Goal: Navigation & Orientation: Understand site structure

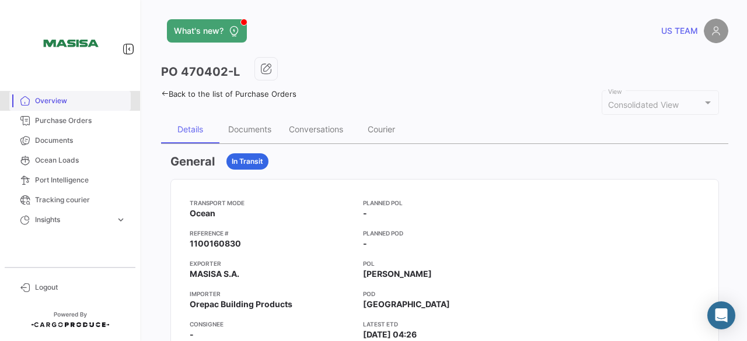
click at [61, 110] on link "Overview" at bounding box center [69, 101] width 121 height 20
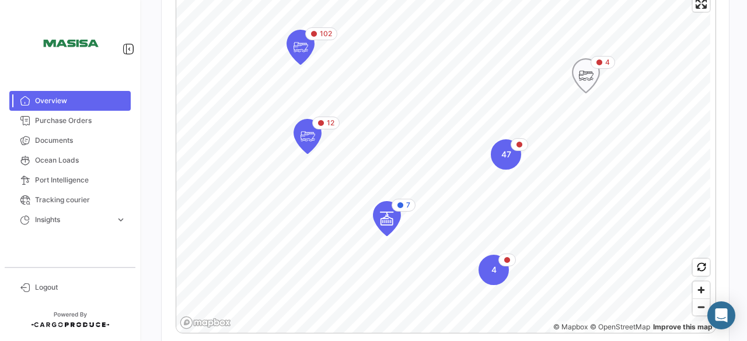
scroll to position [257, 0]
click at [695, 313] on span "Zoom out" at bounding box center [700, 308] width 17 height 16
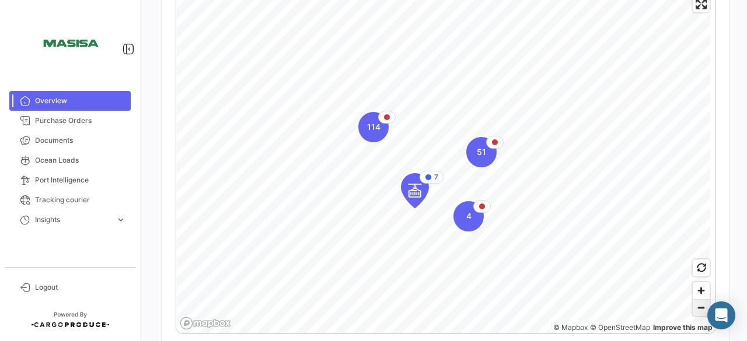
click at [695, 313] on span "Zoom out" at bounding box center [700, 308] width 17 height 16
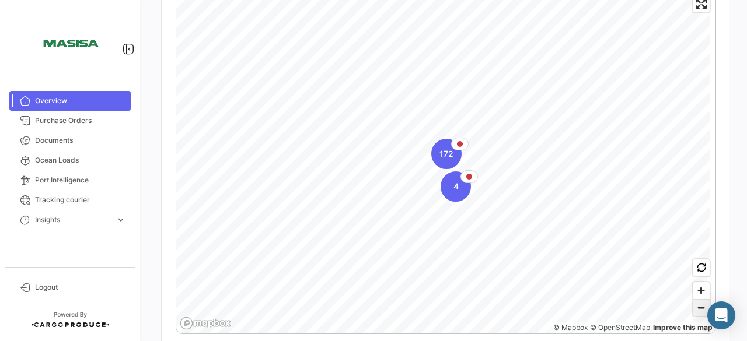
click at [695, 313] on span "Zoom out" at bounding box center [700, 308] width 17 height 16
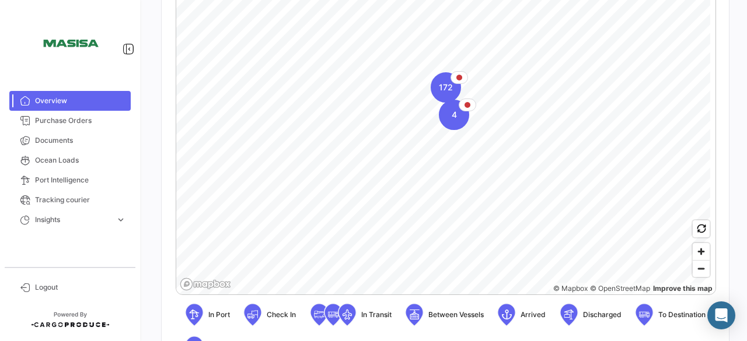
scroll to position [298, 0]
click at [697, 266] on span "Zoom out" at bounding box center [700, 268] width 17 height 16
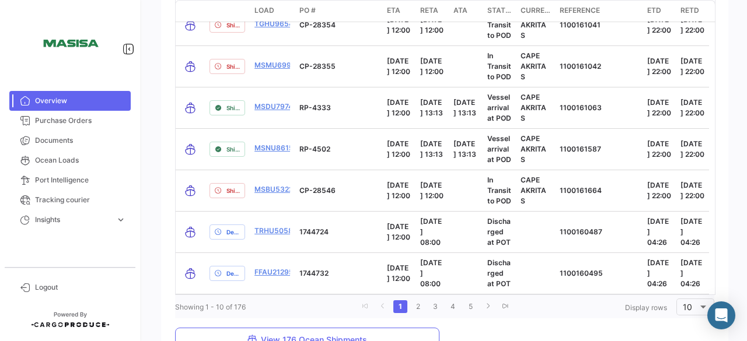
scroll to position [1717, 0]
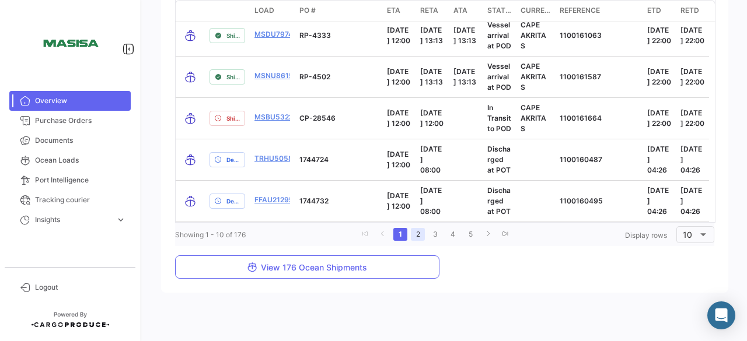
click at [412, 235] on link "2" at bounding box center [418, 234] width 14 height 13
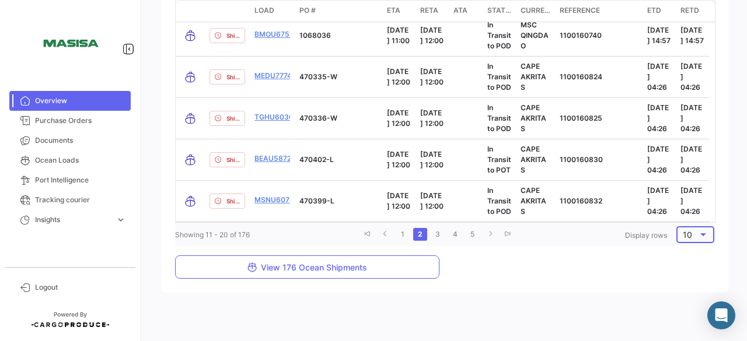
click at [698, 235] on div at bounding box center [703, 234] width 11 height 9
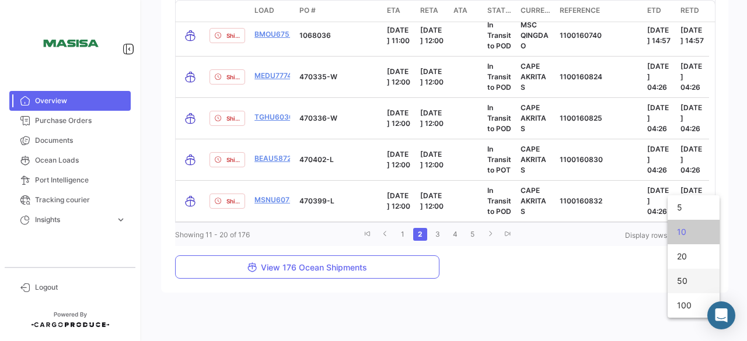
click at [686, 278] on span "50" at bounding box center [693, 281] width 33 height 25
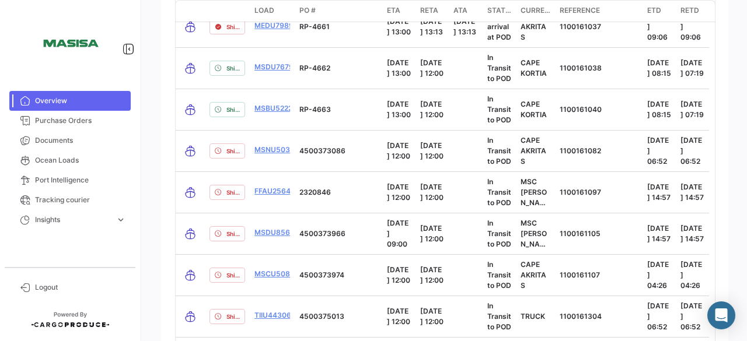
scroll to position [3366, 0]
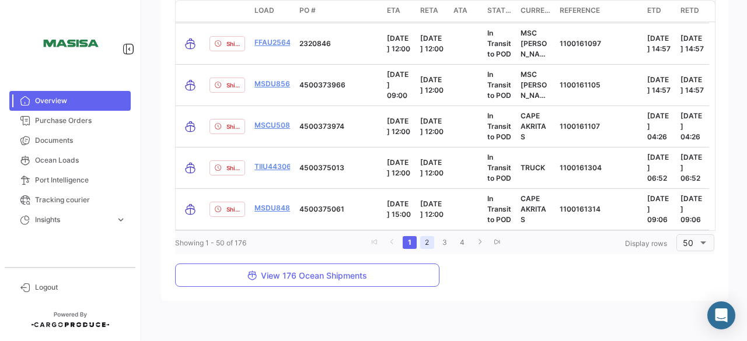
click at [420, 236] on link "2" at bounding box center [427, 242] width 14 height 13
click at [424, 236] on link "2" at bounding box center [431, 242] width 14 height 13
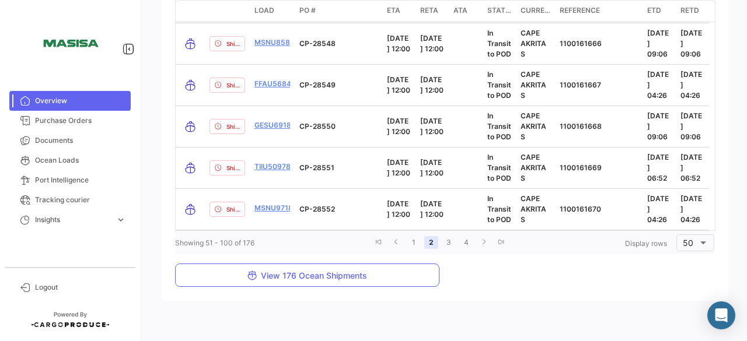
click at [424, 236] on link "2" at bounding box center [431, 242] width 14 height 13
click at [446, 236] on link "3" at bounding box center [449, 242] width 14 height 13
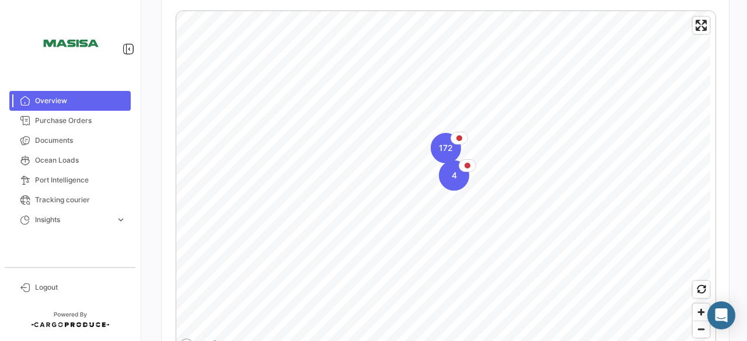
scroll to position [233, 0]
click at [695, 316] on span "Zoom in" at bounding box center [700, 314] width 17 height 17
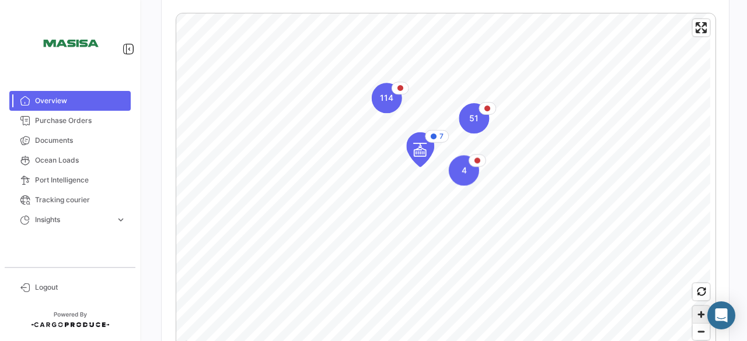
click at [695, 316] on span "Zoom in" at bounding box center [700, 314] width 17 height 17
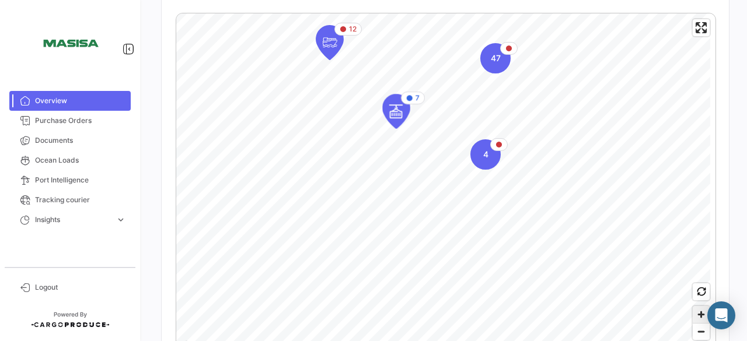
click at [695, 316] on span "Zoom in" at bounding box center [700, 314] width 17 height 17
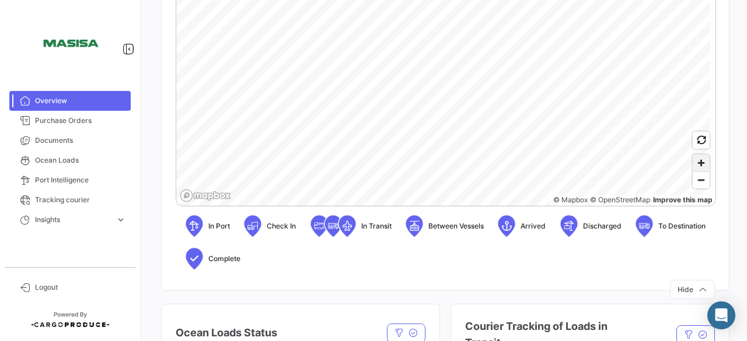
scroll to position [392, 0]
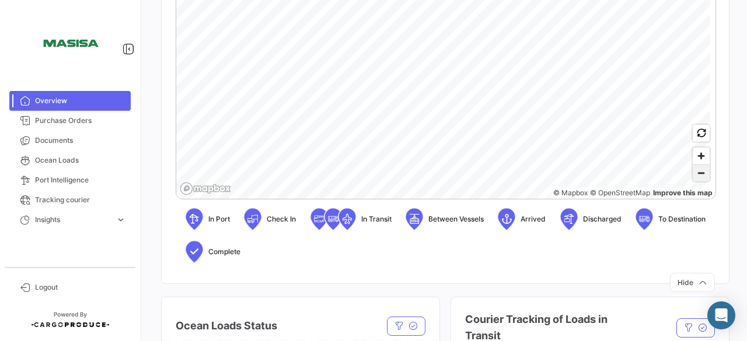
click at [695, 172] on span "Zoom out" at bounding box center [700, 173] width 17 height 16
click at [695, 159] on span "Zoom in" at bounding box center [700, 156] width 17 height 17
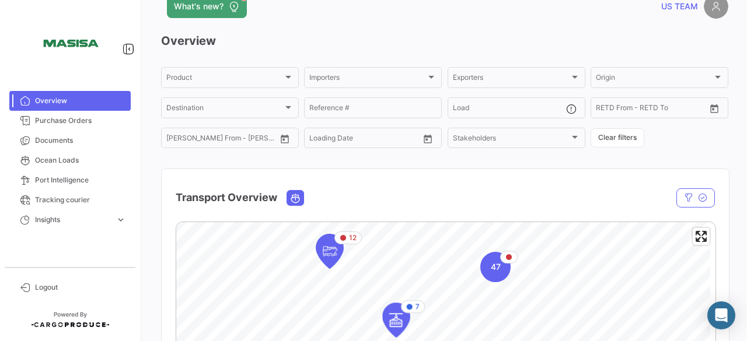
scroll to position [0, 0]
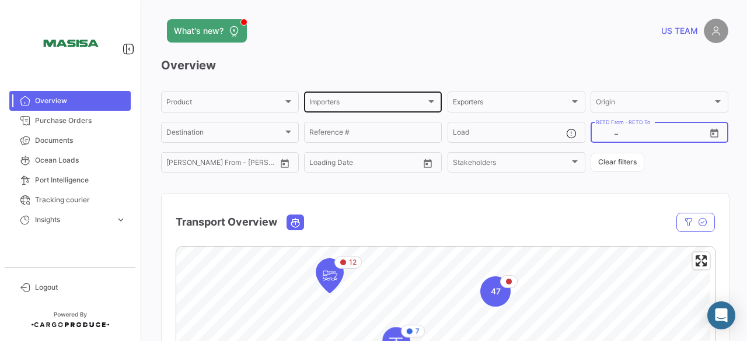
drag, startPoint x: 695, startPoint y: 159, endPoint x: 433, endPoint y: 100, distance: 268.4
click at [433, 100] on div "Product Product Importers Importers Exporters Exporters Origin Origin Destinati…" at bounding box center [444, 132] width 567 height 85
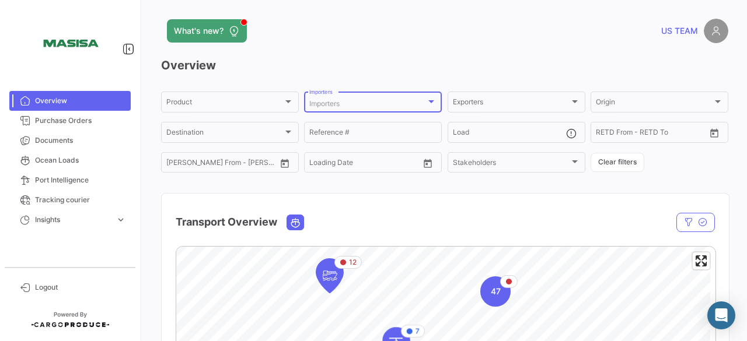
click at [431, 104] on div at bounding box center [431, 101] width 11 height 9
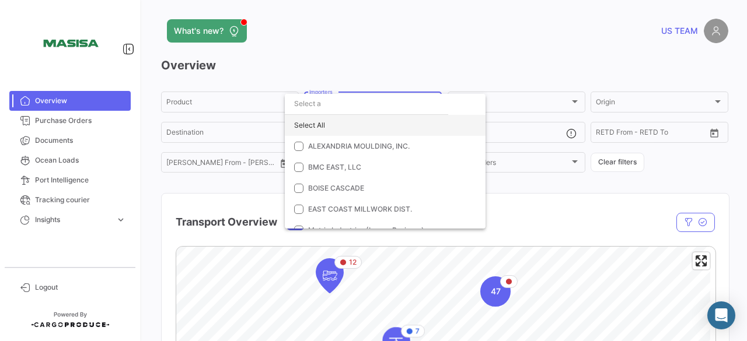
click at [317, 123] on div "Select All" at bounding box center [385, 125] width 201 height 21
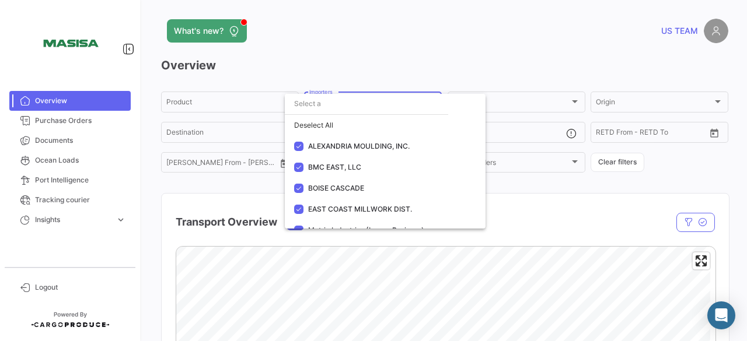
click at [482, 37] on div at bounding box center [373, 170] width 747 height 341
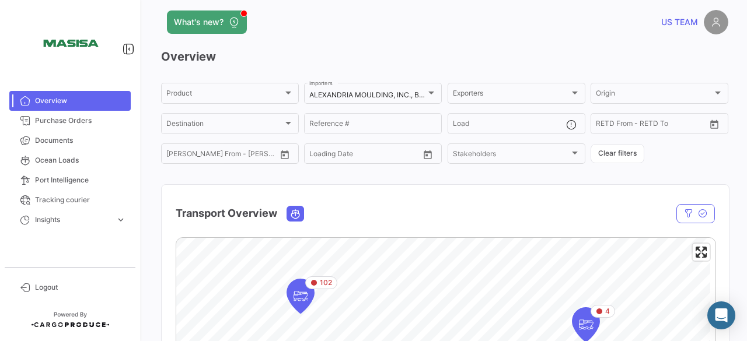
scroll to position [8, 0]
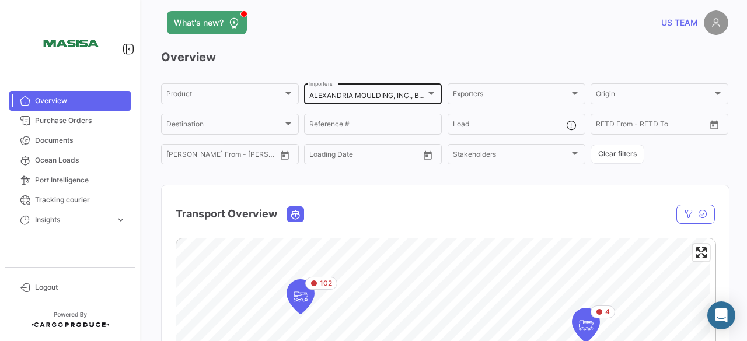
click at [432, 90] on div at bounding box center [431, 93] width 11 height 9
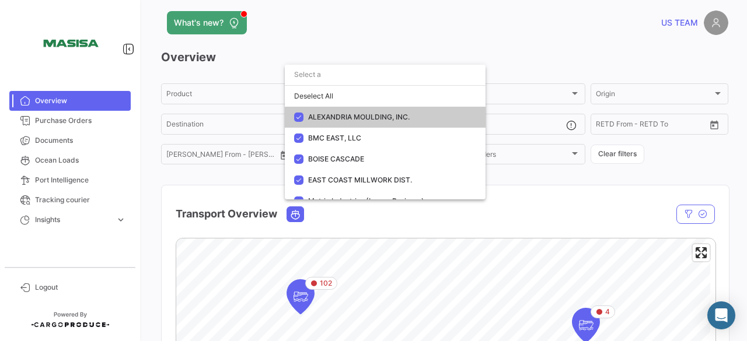
click at [432, 90] on div "Deselect All" at bounding box center [385, 96] width 201 height 21
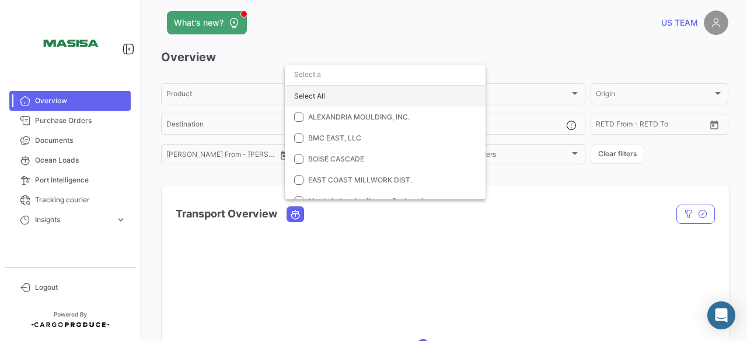
click at [314, 99] on div "Select All" at bounding box center [385, 96] width 201 height 21
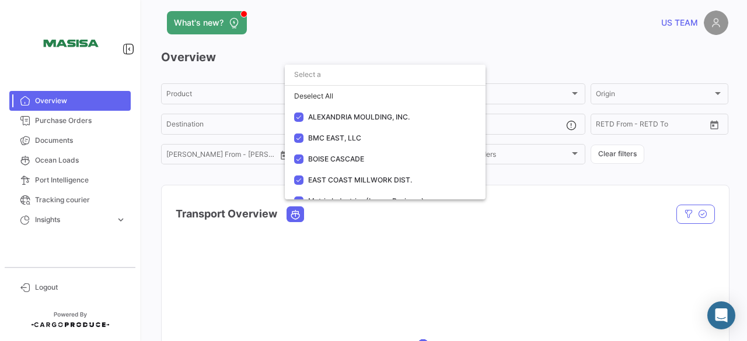
click at [488, 11] on div at bounding box center [373, 170] width 747 height 341
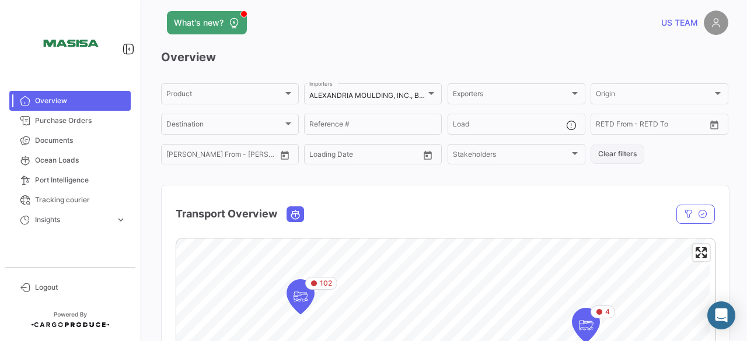
click at [602, 160] on button "Clear filters" at bounding box center [617, 154] width 54 height 19
click at [67, 124] on span "Purchase Orders" at bounding box center [80, 121] width 91 height 11
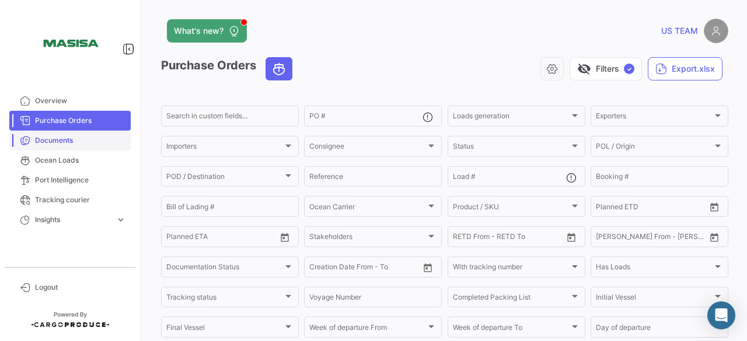
click at [72, 141] on span "Documents" at bounding box center [80, 140] width 91 height 11
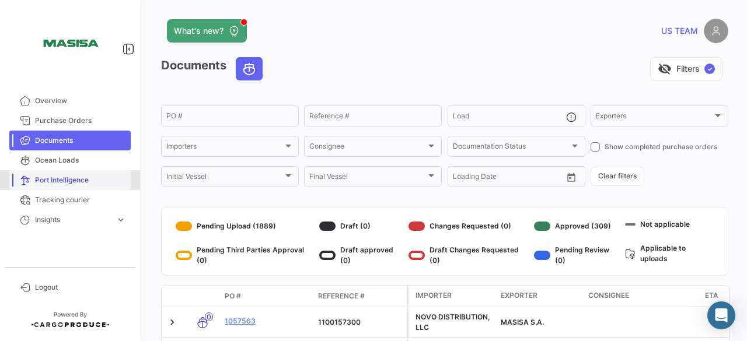
click at [74, 170] on link "Port Intelligence" at bounding box center [69, 180] width 121 height 20
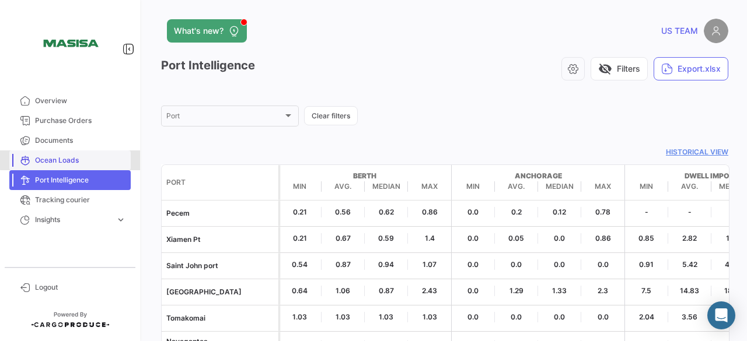
click at [78, 160] on span "Ocean Loads" at bounding box center [80, 160] width 91 height 11
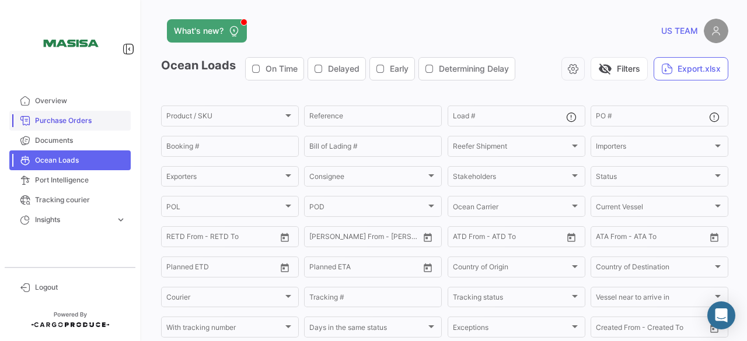
click at [65, 123] on span "Purchase Orders" at bounding box center [80, 121] width 91 height 11
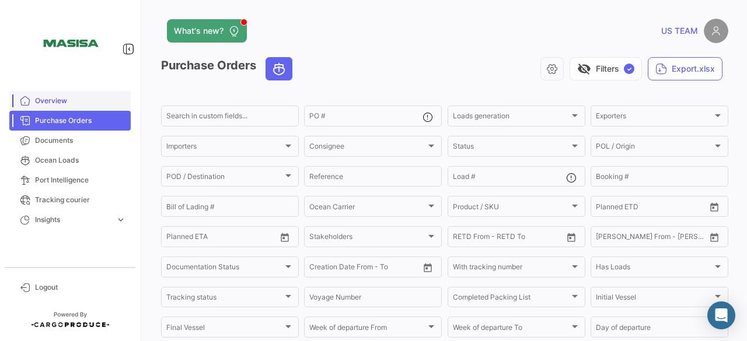
click at [65, 93] on link "Overview" at bounding box center [69, 101] width 121 height 20
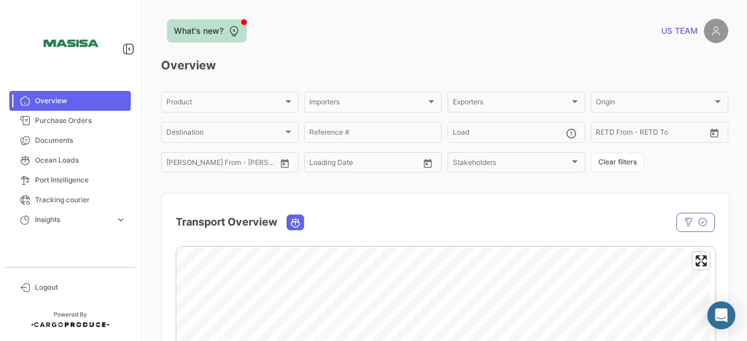
click at [225, 30] on button "What's new?" at bounding box center [207, 30] width 80 height 23
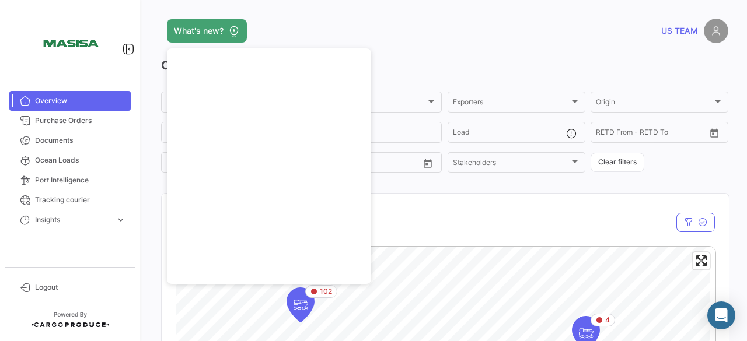
click at [430, 6] on div "What's new? US TEAM Overview Product Product Importers Importers Exporters Expo…" at bounding box center [444, 170] width 604 height 341
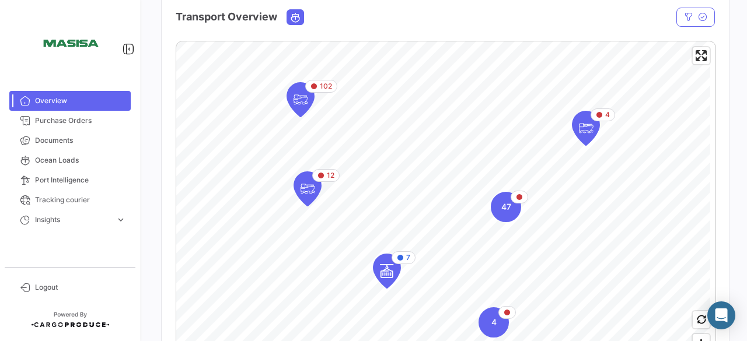
scroll to position [210, 0]
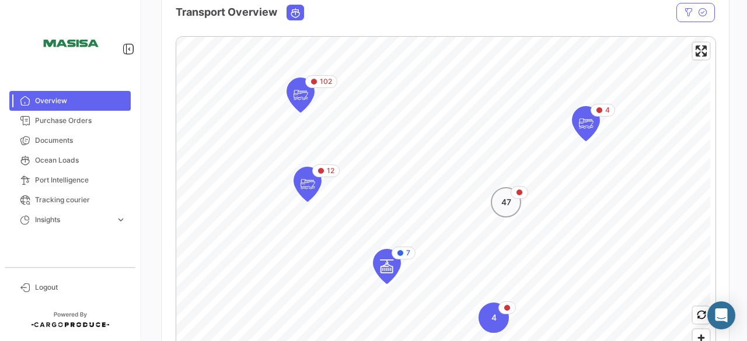
click at [508, 214] on div "47" at bounding box center [506, 202] width 30 height 30
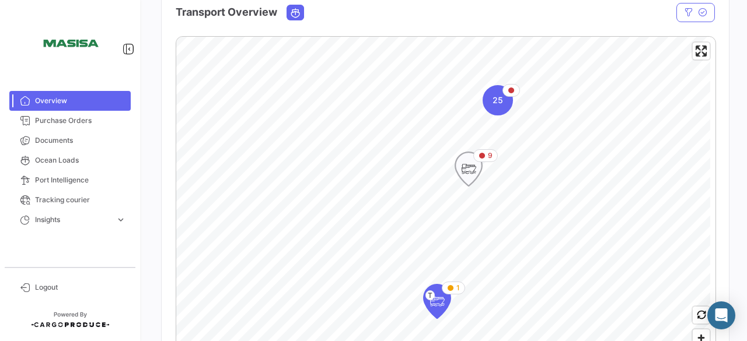
click at [481, 180] on icon "Map marker" at bounding box center [468, 169] width 28 height 35
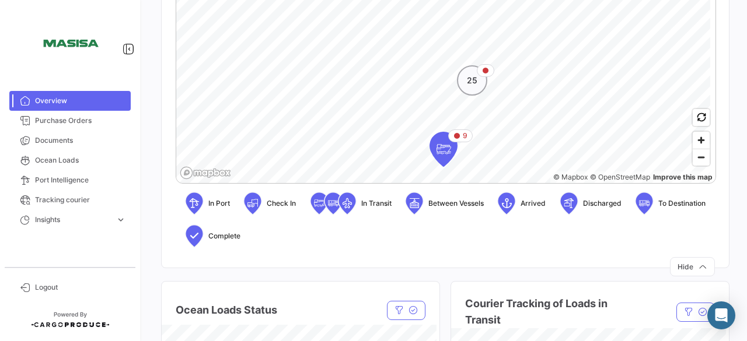
scroll to position [408, 0]
click at [695, 165] on span "Zoom out" at bounding box center [700, 157] width 17 height 16
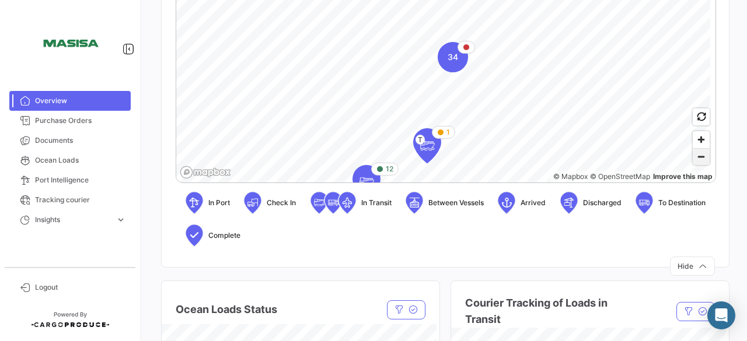
click at [695, 165] on span "Zoom out" at bounding box center [700, 157] width 17 height 16
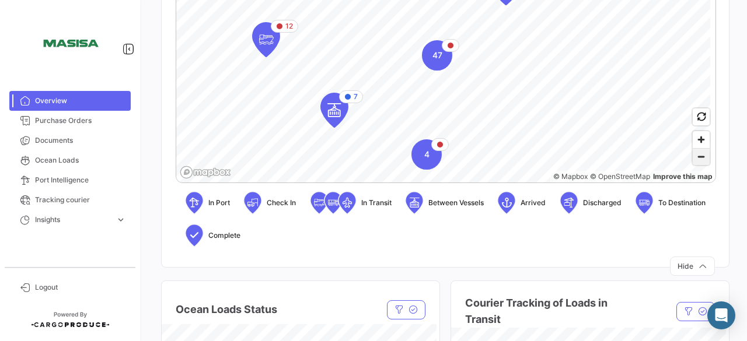
click at [695, 165] on span "Zoom out" at bounding box center [700, 157] width 17 height 16
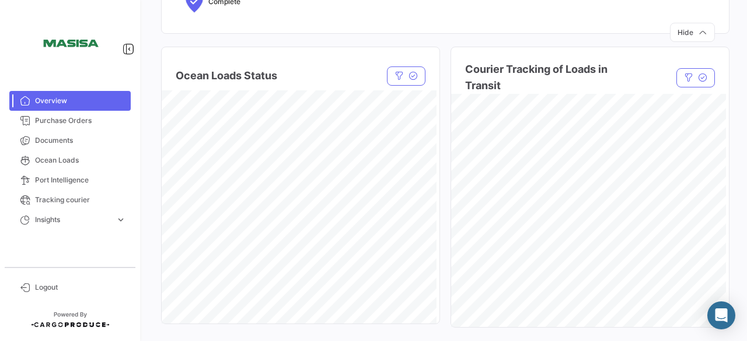
scroll to position [642, 0]
click at [684, 76] on icon "button" at bounding box center [688, 78] width 9 height 9
click at [617, 115] on button "Clear filters" at bounding box center [618, 112] width 54 height 19
click at [441, 215] on div "Ocean Loads Status Status Status Ocean Carrier Ocean Carrier Clear filters Cour…" at bounding box center [444, 344] width 567 height 623
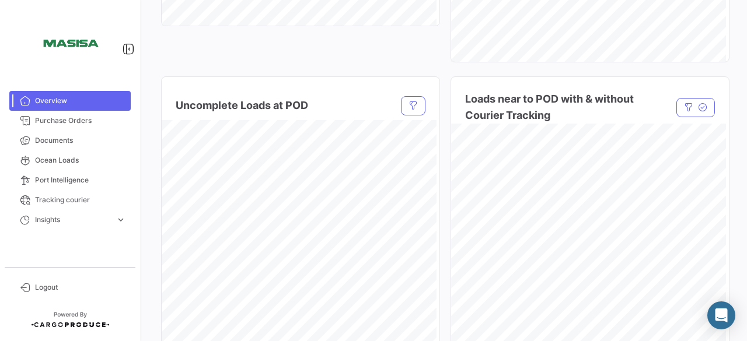
scroll to position [940, 0]
click at [412, 105] on icon "button" at bounding box center [412, 106] width 9 height 9
click at [222, 162] on button "Clear filters" at bounding box center [203, 164] width 54 height 19
click at [686, 110] on icon "button" at bounding box center [688, 107] width 9 height 9
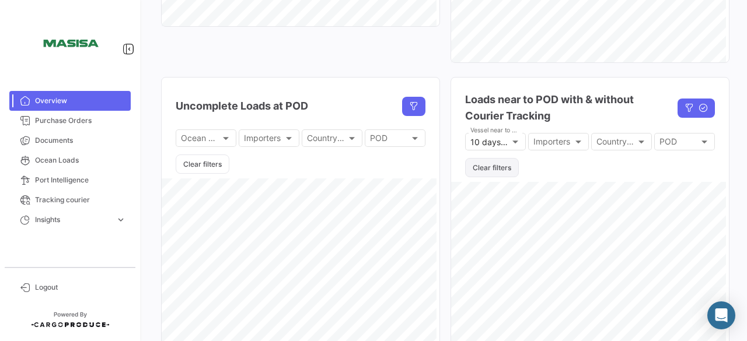
click at [502, 167] on button "Clear filters" at bounding box center [492, 167] width 54 height 19
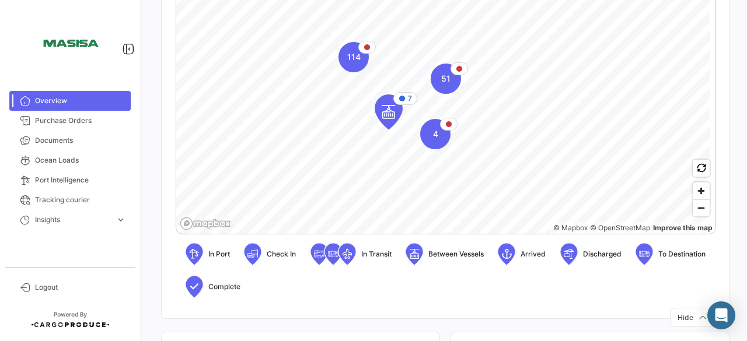
scroll to position [356, 0]
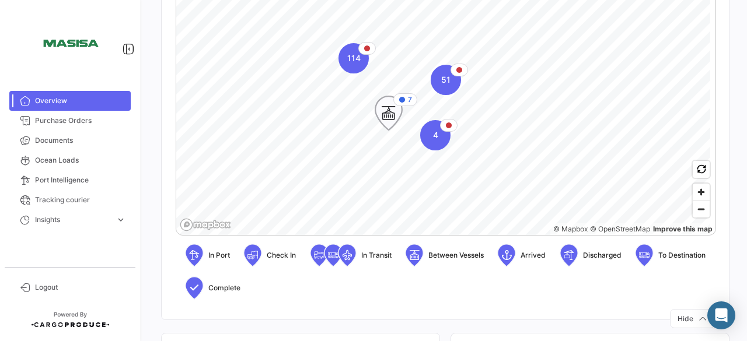
click at [390, 121] on icon "Map marker" at bounding box center [388, 113] width 16 height 25
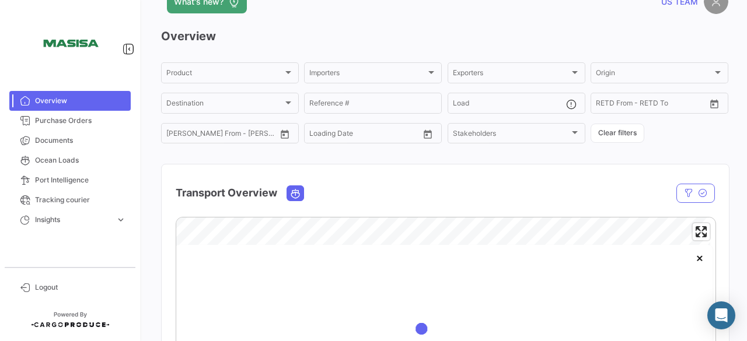
click at [390, 121] on div "From – Loading Date" at bounding box center [364, 132] width 110 height 23
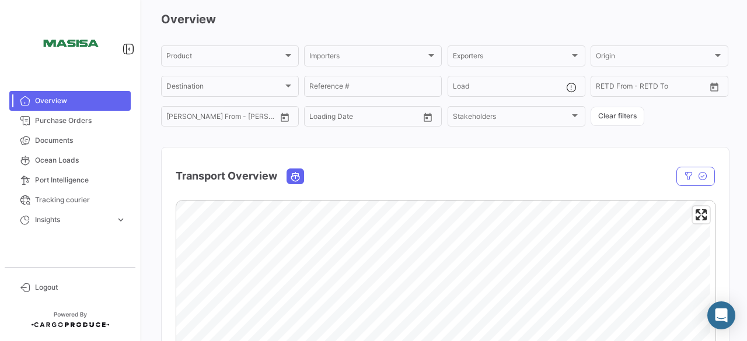
scroll to position [49, 0]
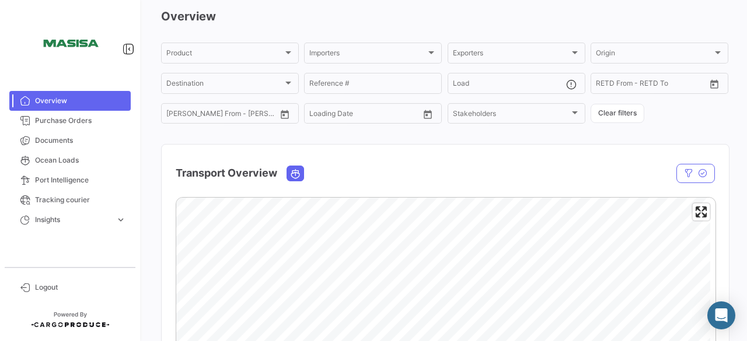
click at [613, 127] on div "Overview Product Product Importers Importers Exporters Exporters Origin Origin …" at bounding box center [444, 317] width 567 height 618
click at [614, 118] on button "Clear filters" at bounding box center [617, 113] width 54 height 19
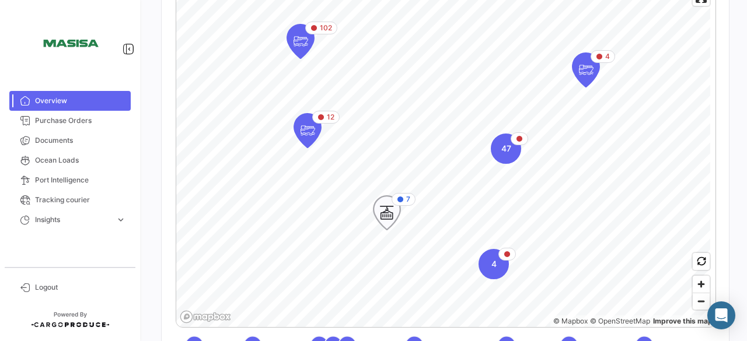
scroll to position [248, 0]
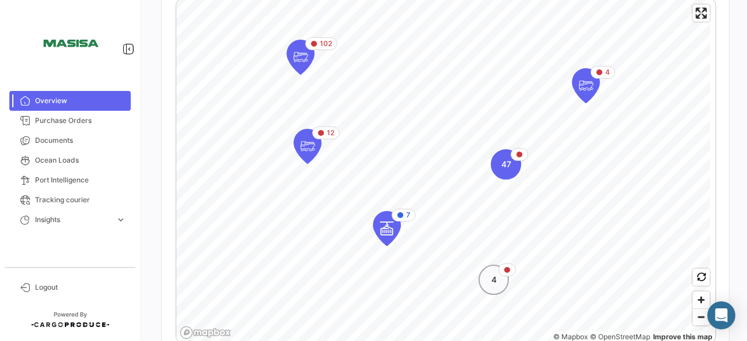
click at [498, 292] on div "4" at bounding box center [493, 280] width 30 height 30
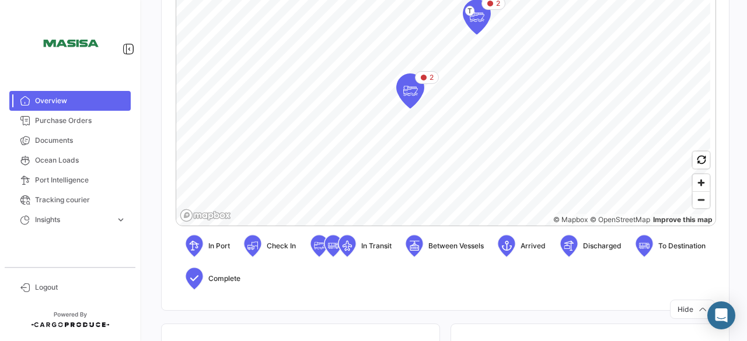
scroll to position [367, 0]
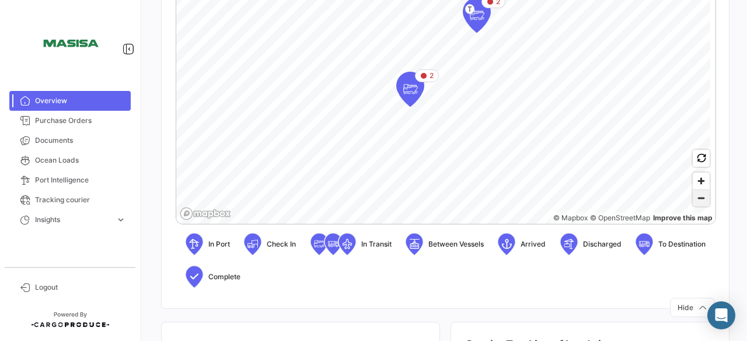
click at [697, 201] on span "Zoom out" at bounding box center [700, 198] width 17 height 16
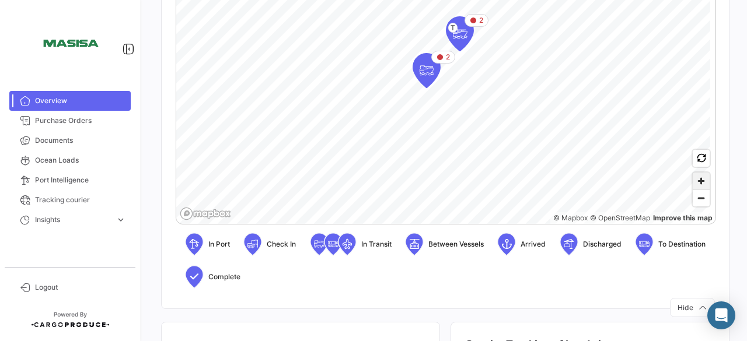
click at [695, 190] on span "Zoom in" at bounding box center [700, 181] width 17 height 17
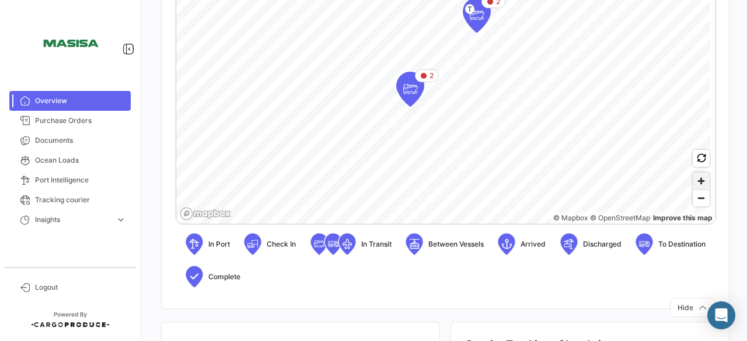
click at [695, 190] on span "Zoom in" at bounding box center [700, 181] width 17 height 17
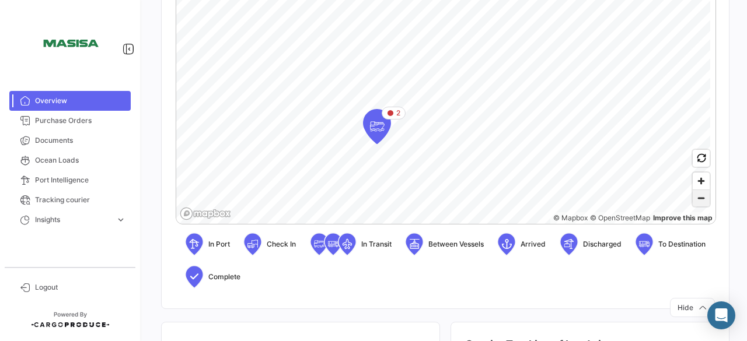
click at [697, 200] on span "Zoom out" at bounding box center [700, 198] width 17 height 16
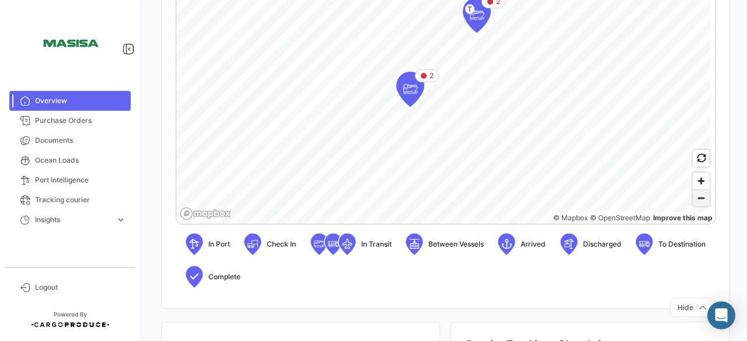
click at [697, 200] on span "Zoom out" at bounding box center [700, 198] width 17 height 16
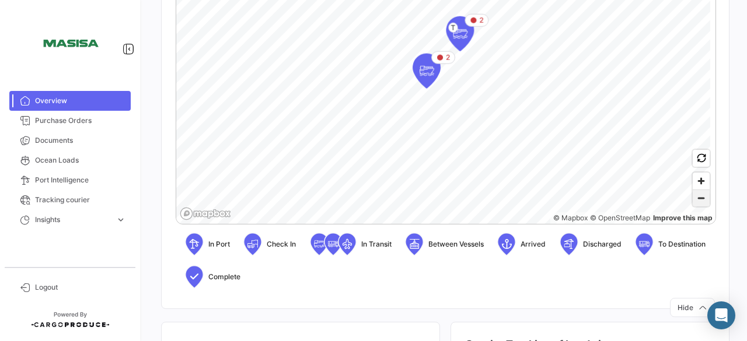
click at [697, 200] on span "Zoom out" at bounding box center [700, 198] width 17 height 16
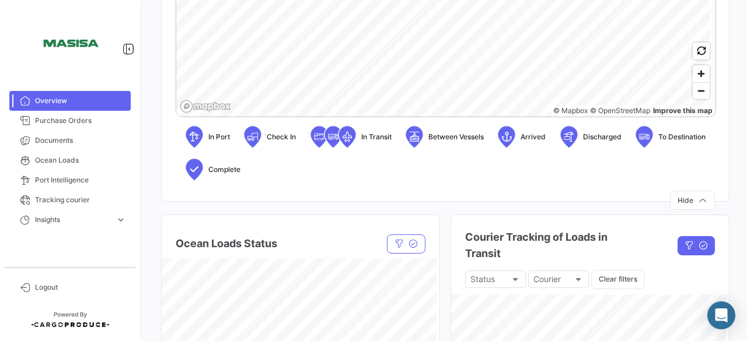
scroll to position [492, 0]
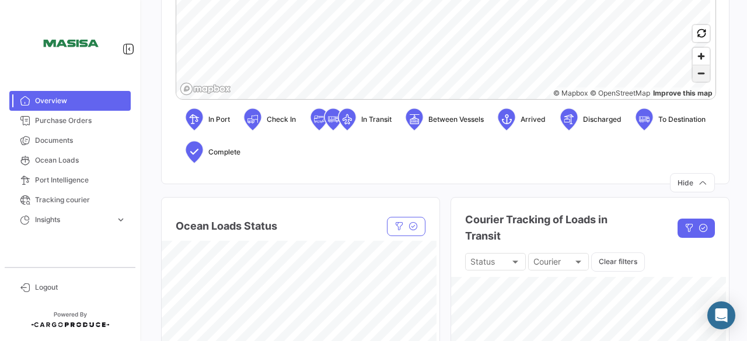
click at [699, 79] on span "Zoom out" at bounding box center [700, 73] width 17 height 16
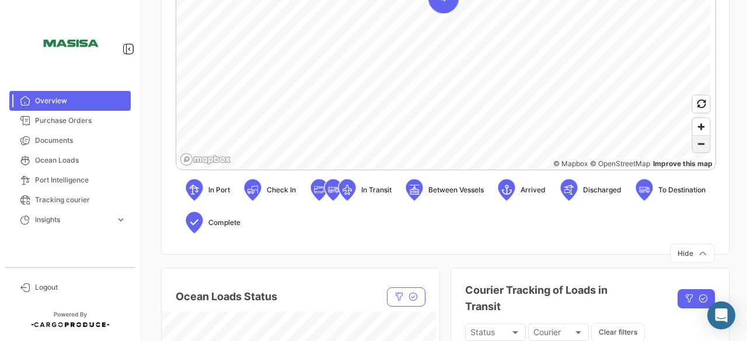
scroll to position [421, 0]
click at [191, 191] on icon at bounding box center [194, 190] width 12 height 25
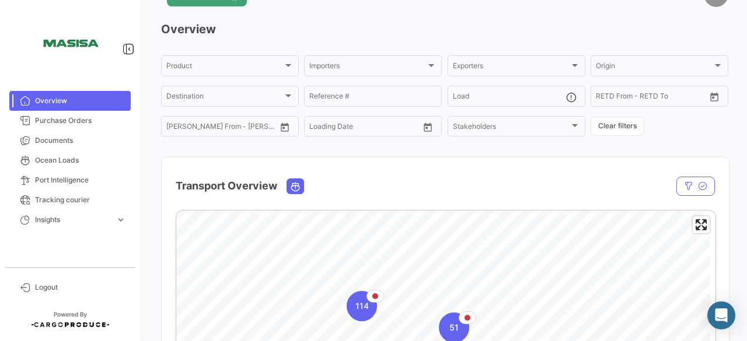
scroll to position [67, 0]
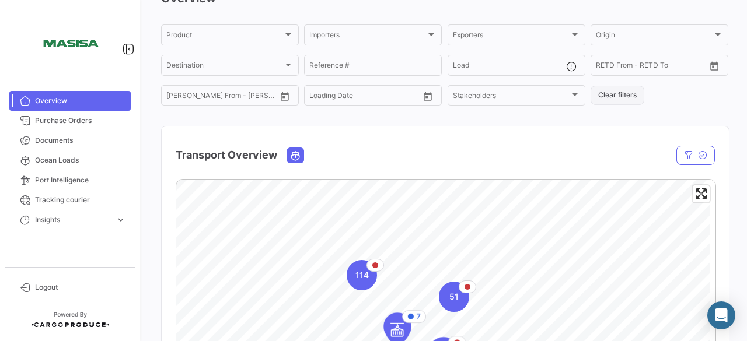
click at [613, 96] on button "Clear filters" at bounding box center [617, 95] width 54 height 19
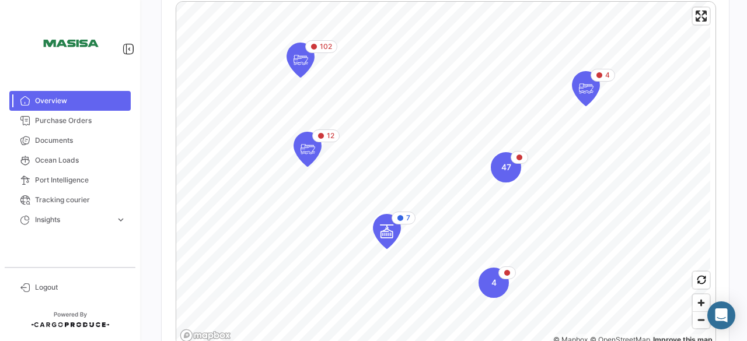
scroll to position [254, 0]
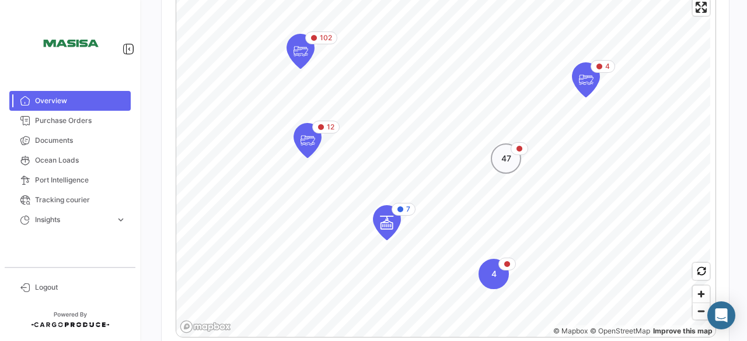
click at [504, 172] on div "47" at bounding box center [506, 159] width 30 height 30
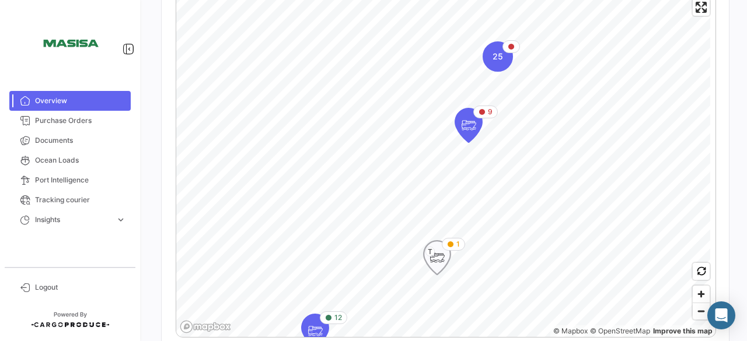
click at [439, 268] on icon "Map marker" at bounding box center [437, 258] width 16 height 25
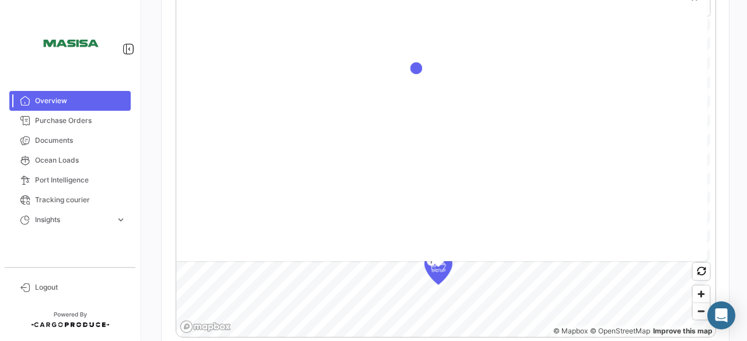
scroll to position [247, 0]
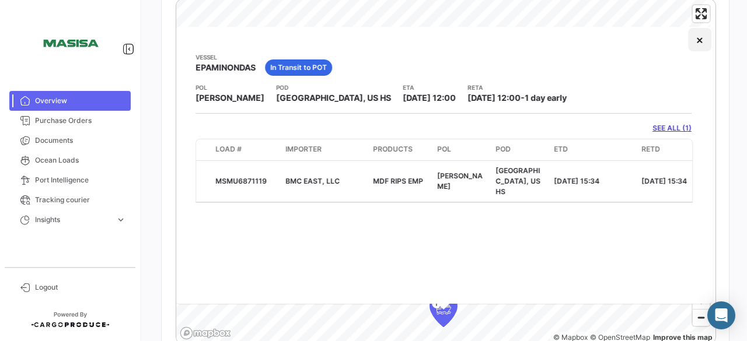
click at [698, 43] on button "×" at bounding box center [699, 39] width 23 height 23
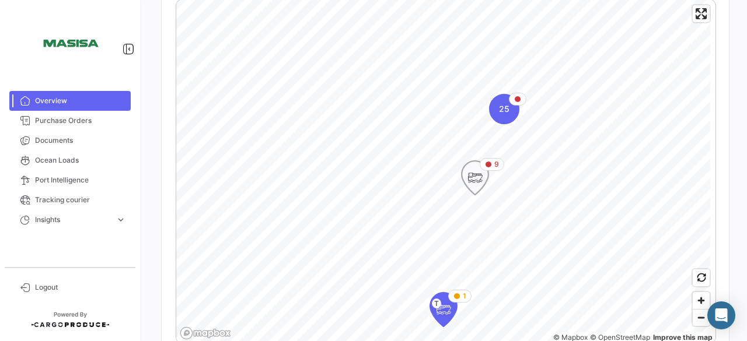
click at [475, 176] on icon "Map marker" at bounding box center [475, 178] width 16 height 25
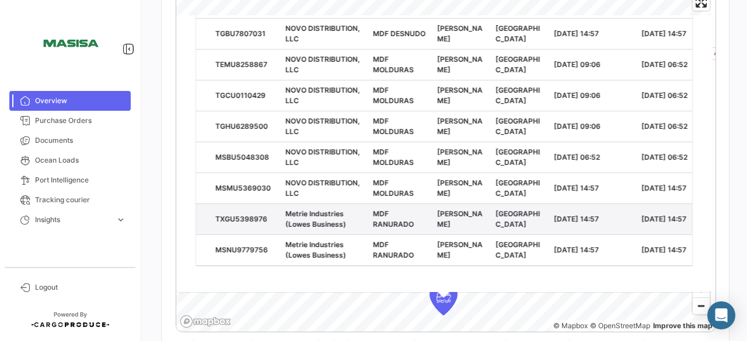
scroll to position [0, 0]
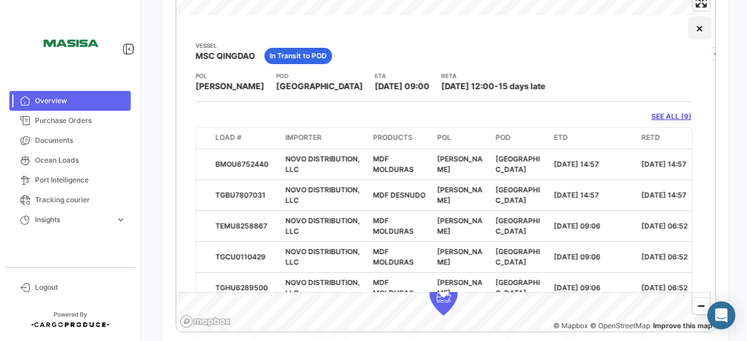
click at [690, 30] on button "×" at bounding box center [699, 27] width 23 height 23
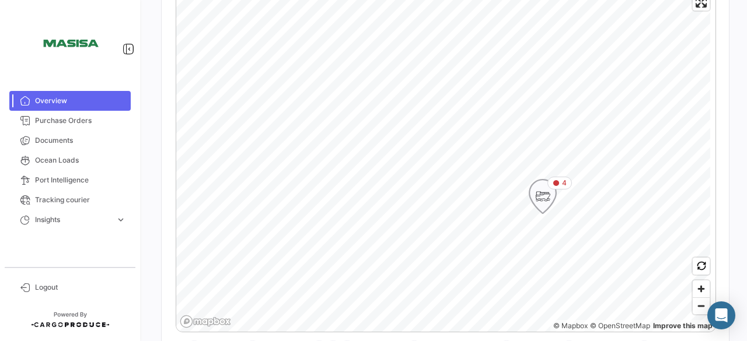
click at [541, 202] on icon "Map marker" at bounding box center [542, 196] width 16 height 25
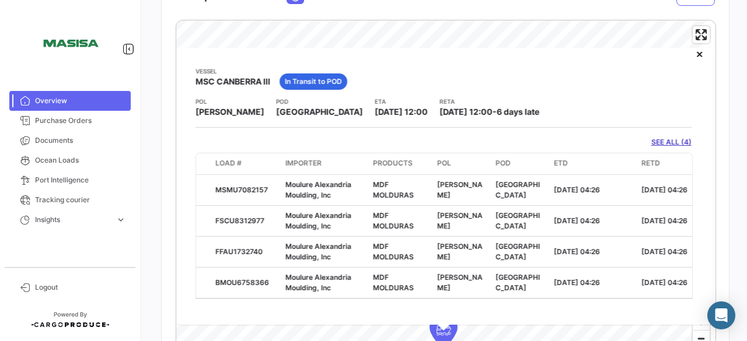
scroll to position [225, 0]
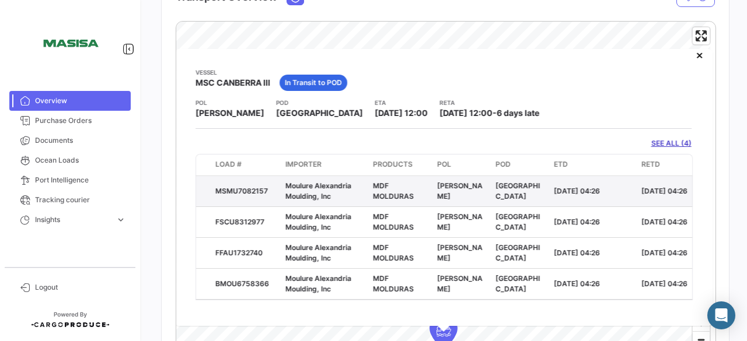
click at [328, 191] on span "Moulure Alexandria Moulding, Inc" at bounding box center [318, 190] width 66 height 19
click at [256, 186] on div "MSMU7082157" at bounding box center [245, 191] width 61 height 11
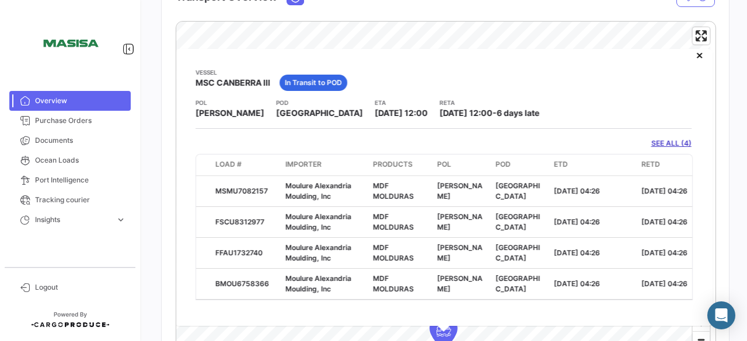
scroll to position [0, 0]
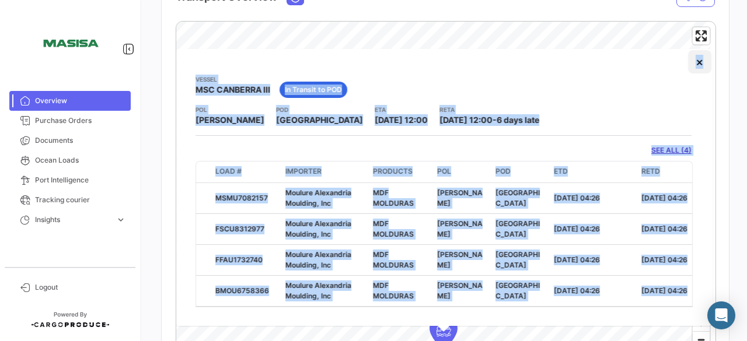
drag, startPoint x: 482, startPoint y: 123, endPoint x: 692, endPoint y: 67, distance: 217.2
click at [692, 67] on div "Vessel MSC CANBERRA III In Transit to POD [PERSON_NAME][GEOGRAPHIC_DATA] ETA [D…" at bounding box center [443, 187] width 538 height 277
click at [688, 64] on button "×" at bounding box center [699, 61] width 23 height 23
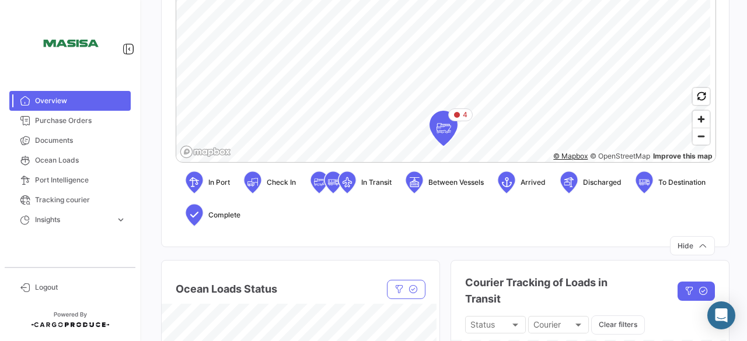
scroll to position [362, 0]
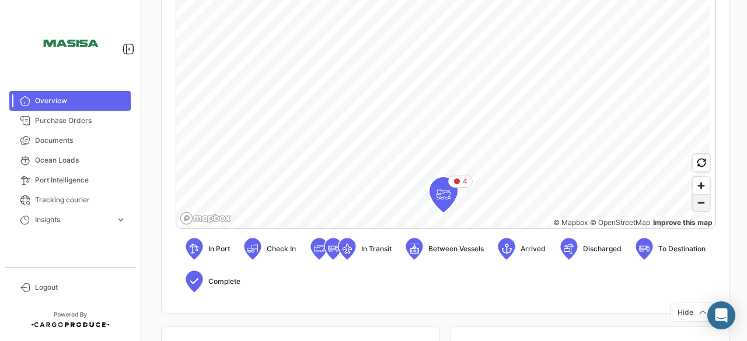
click at [697, 205] on span "Zoom out" at bounding box center [700, 203] width 17 height 16
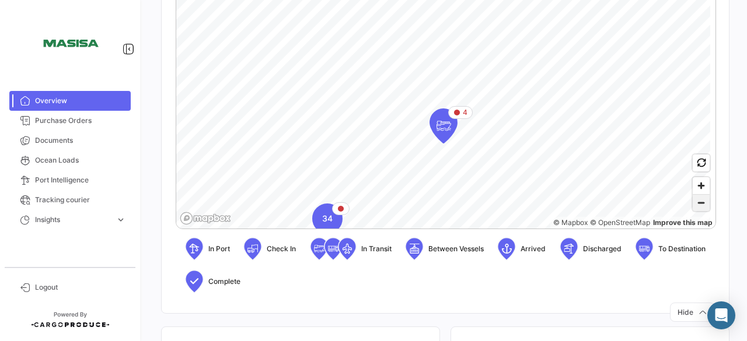
click at [697, 205] on span "Zoom out" at bounding box center [700, 203] width 17 height 16
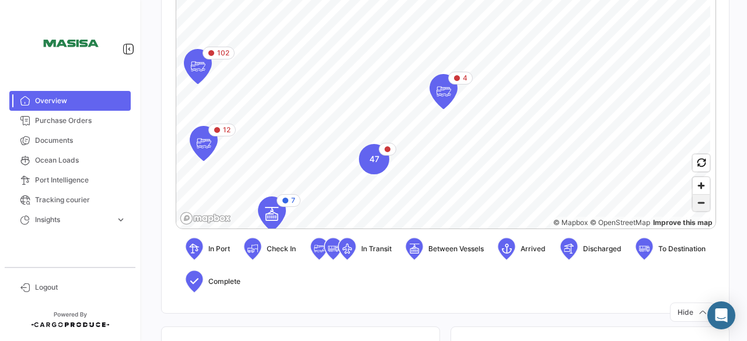
click at [697, 205] on span "Zoom out" at bounding box center [700, 203] width 17 height 16
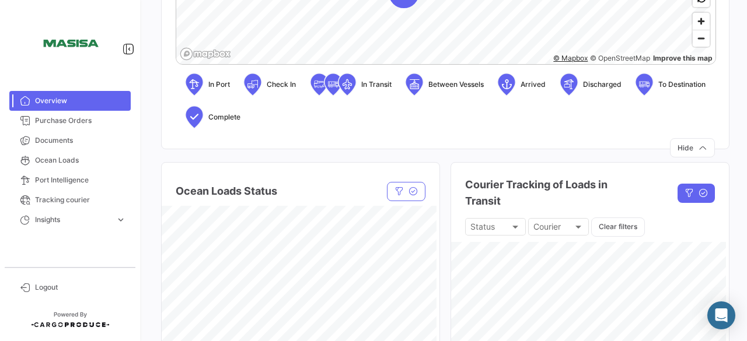
scroll to position [530, 0]
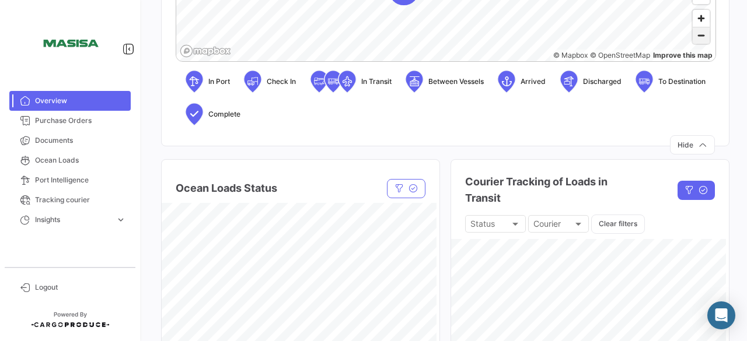
click at [697, 41] on span "Zoom out" at bounding box center [700, 35] width 17 height 16
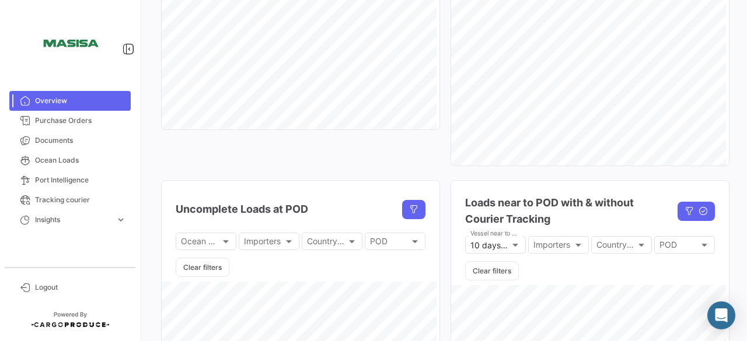
scroll to position [857, 0]
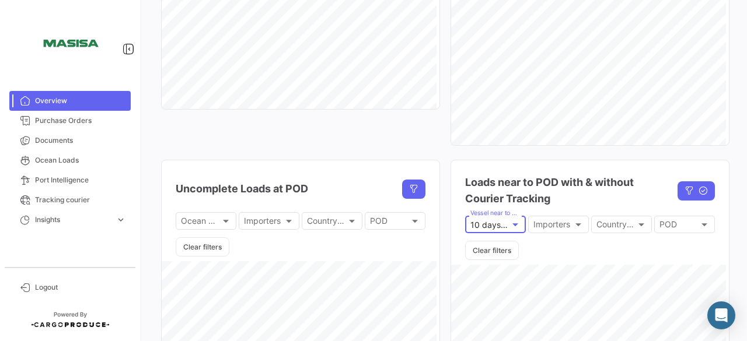
click at [510, 229] on div at bounding box center [515, 224] width 11 height 9
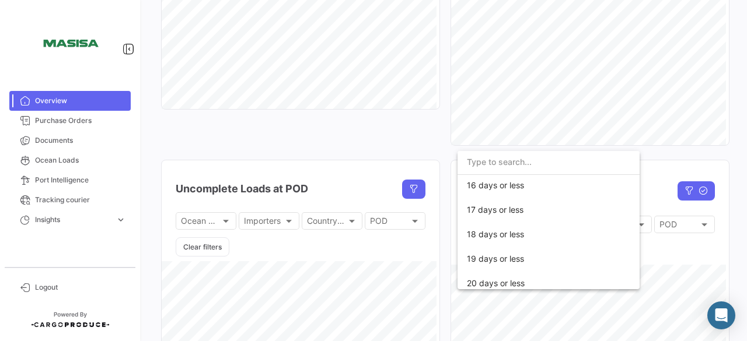
scroll to position [376, 0]
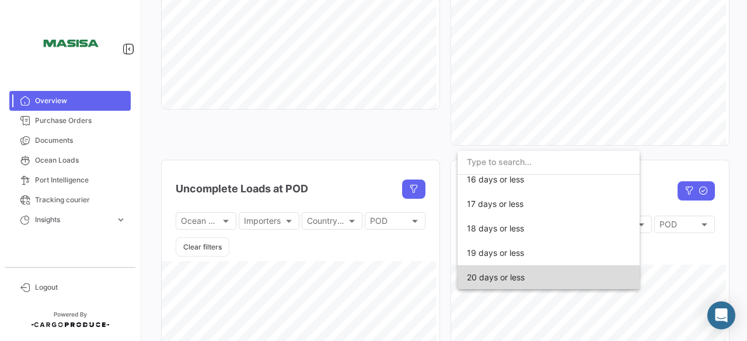
click at [607, 284] on span "20 days or less" at bounding box center [548, 277] width 163 height 25
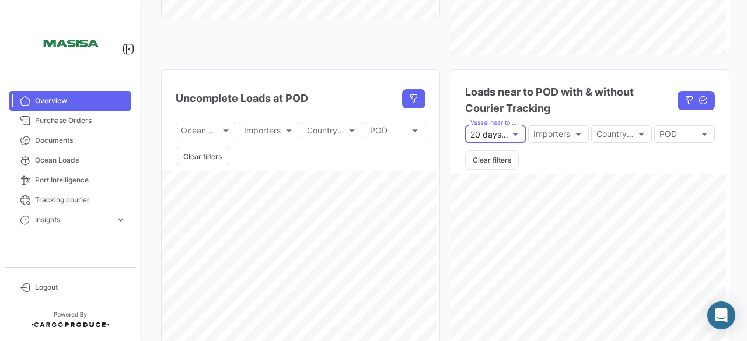
scroll to position [944, 0]
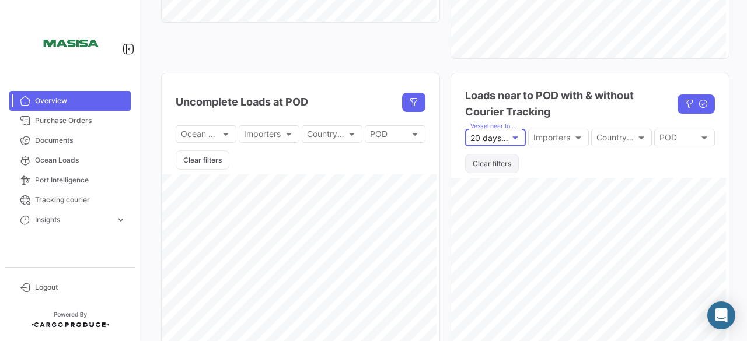
click at [492, 162] on button "Clear filters" at bounding box center [492, 163] width 54 height 19
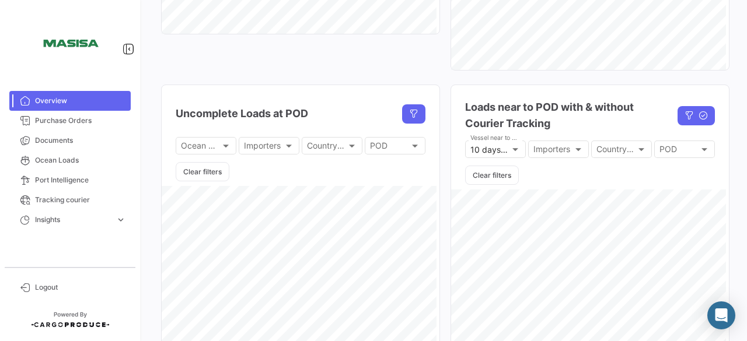
scroll to position [938, 0]
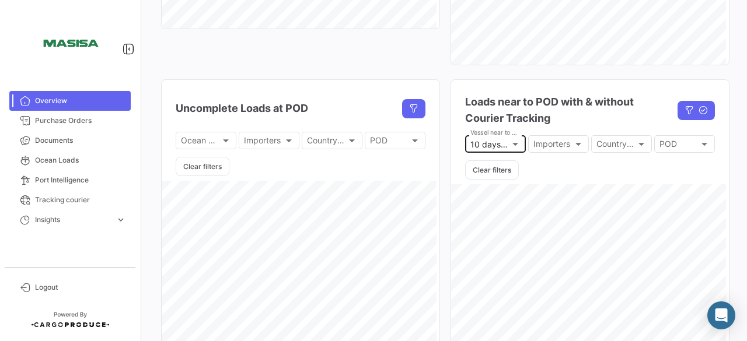
click at [509, 152] on div "10 days or less Vessel near to arrive in" at bounding box center [495, 143] width 50 height 19
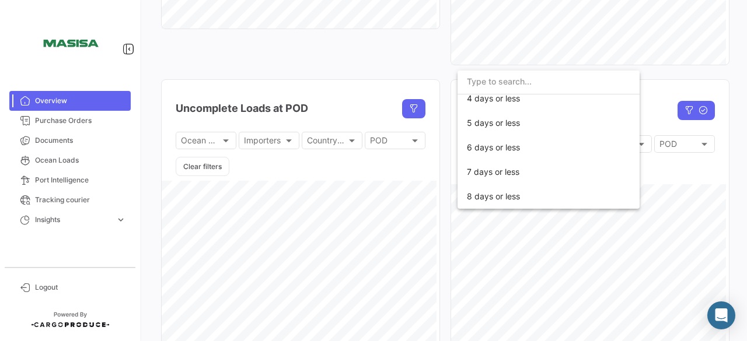
scroll to position [0, 0]
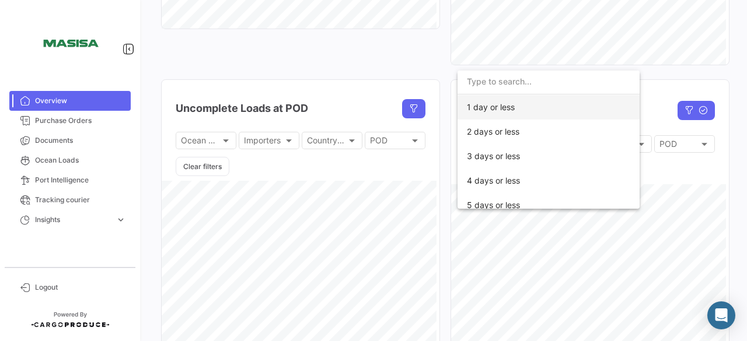
click at [515, 109] on span "1 day or less" at bounding box center [548, 107] width 163 height 25
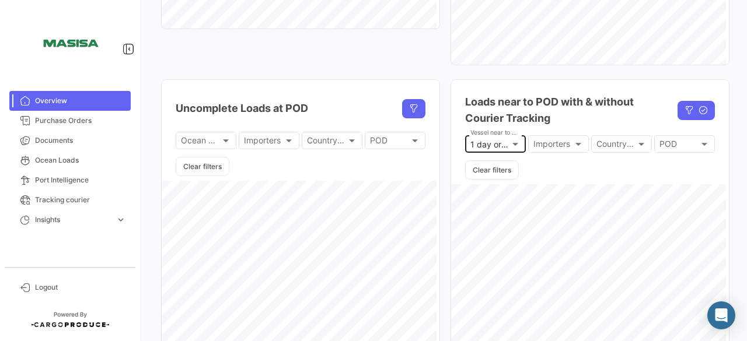
click at [512, 151] on div "1 day or less Vessel near to arrive in" at bounding box center [495, 143] width 50 height 19
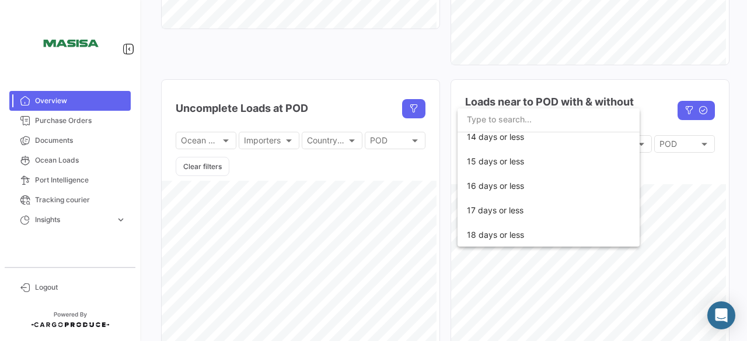
scroll to position [329, 0]
click at [696, 177] on div at bounding box center [373, 170] width 747 height 341
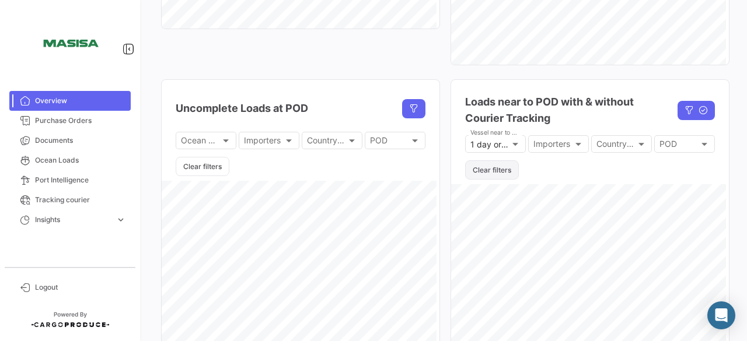
click at [483, 179] on button "Clear filters" at bounding box center [492, 169] width 54 height 19
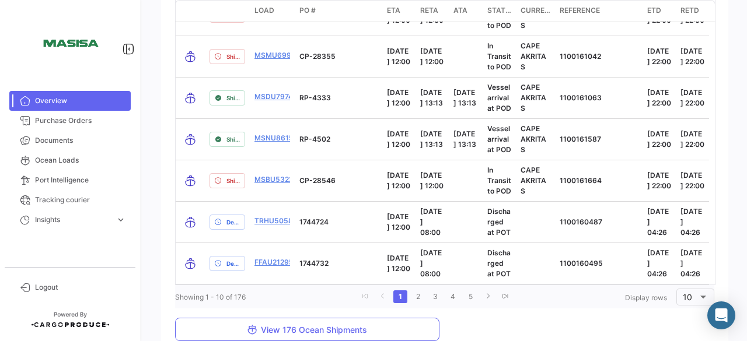
scroll to position [1808, 0]
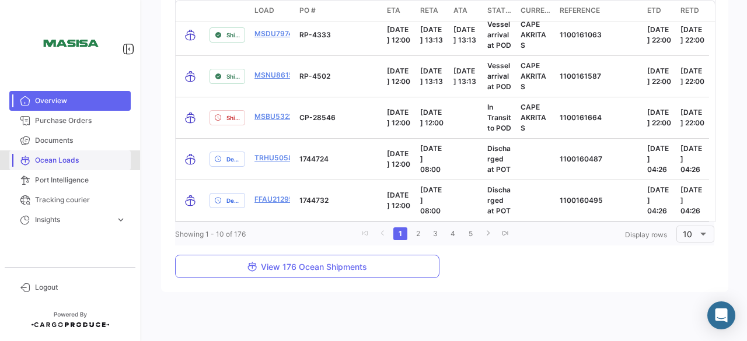
click at [71, 162] on span "Ocean Loads" at bounding box center [80, 160] width 91 height 11
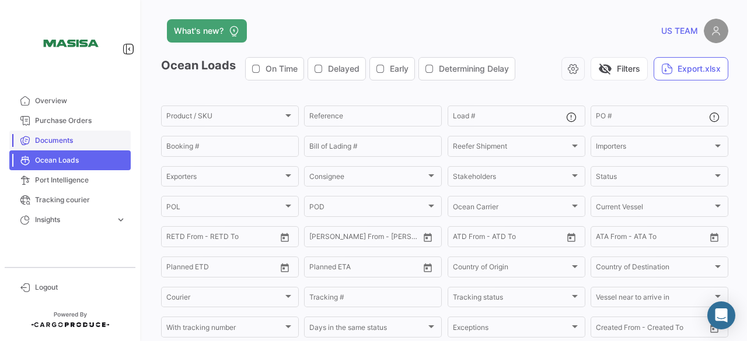
click at [63, 149] on link "Documents" at bounding box center [69, 141] width 121 height 20
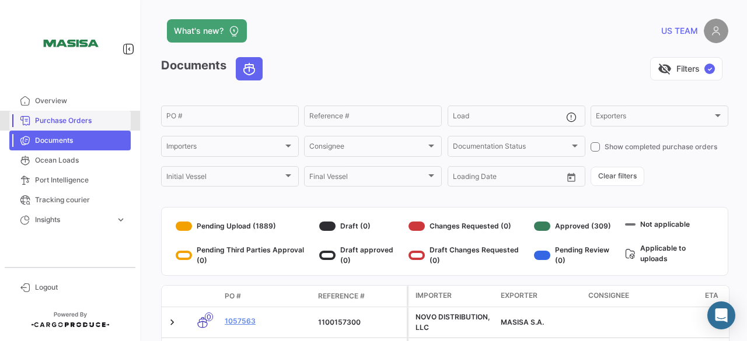
click at [57, 124] on span "Purchase Orders" at bounding box center [80, 121] width 91 height 11
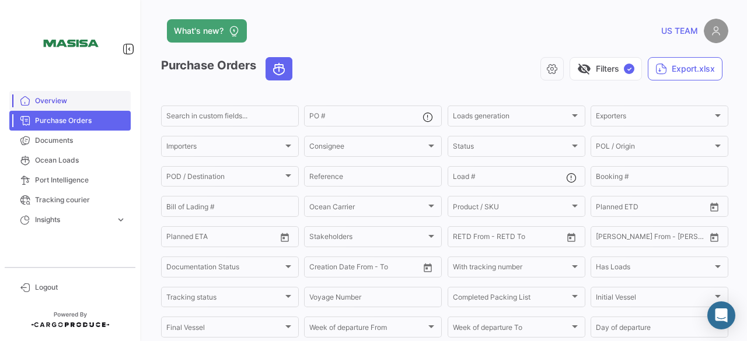
click at [62, 97] on span "Overview" at bounding box center [80, 101] width 91 height 11
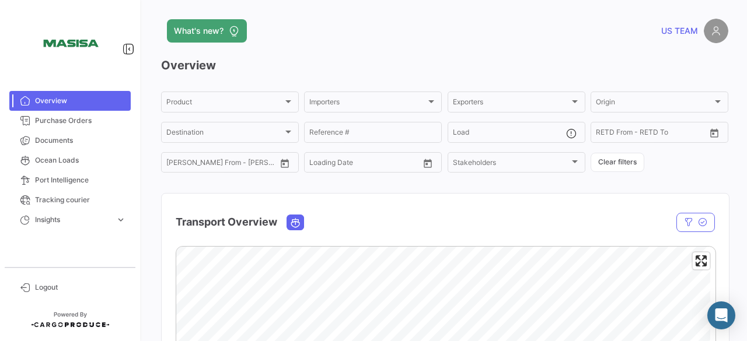
click at [57, 97] on span "Overview" at bounding box center [80, 101] width 91 height 11
click at [295, 303] on icon "Map marker" at bounding box center [300, 305] width 16 height 25
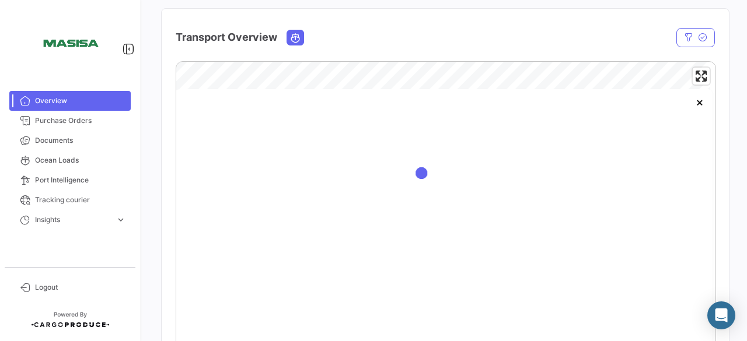
scroll to position [188, 0]
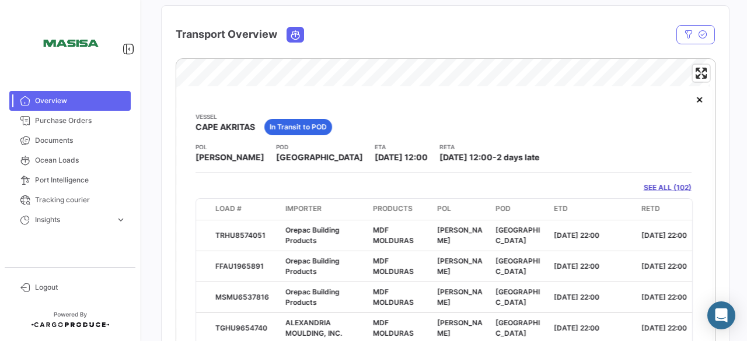
click at [295, 303] on span "Orepac Building Products" at bounding box center [312, 297] width 54 height 19
click at [690, 103] on button "×" at bounding box center [699, 99] width 23 height 23
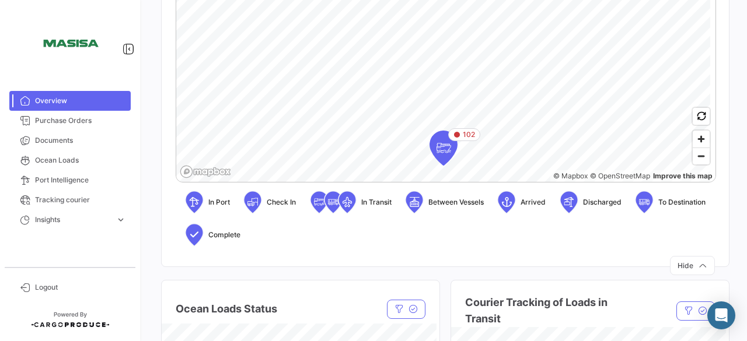
scroll to position [411, 0]
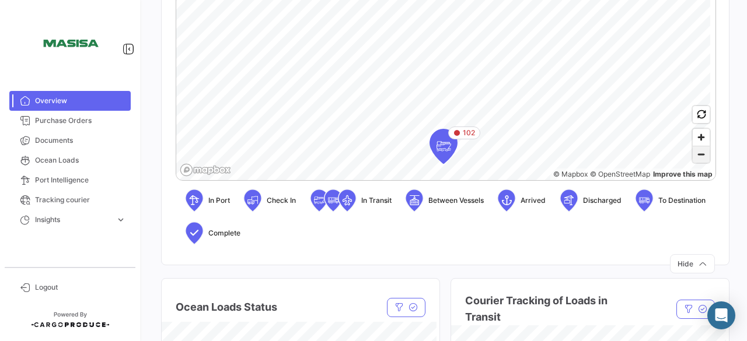
click at [695, 160] on span "Zoom out" at bounding box center [700, 154] width 17 height 16
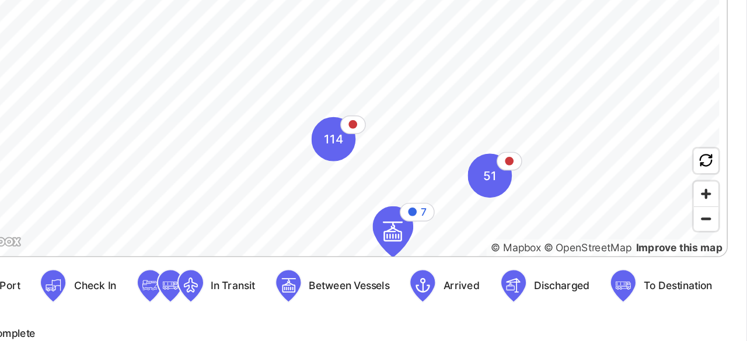
scroll to position [396, 0]
click at [692, 155] on span "Zoom in" at bounding box center [700, 152] width 17 height 17
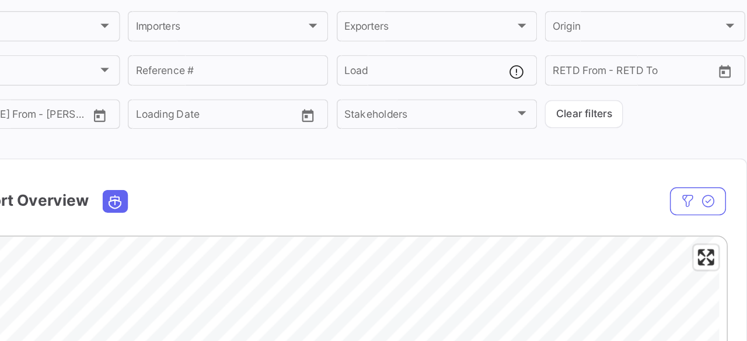
scroll to position [64, 0]
click at [699, 194] on span "Enter fullscreen" at bounding box center [700, 196] width 17 height 17
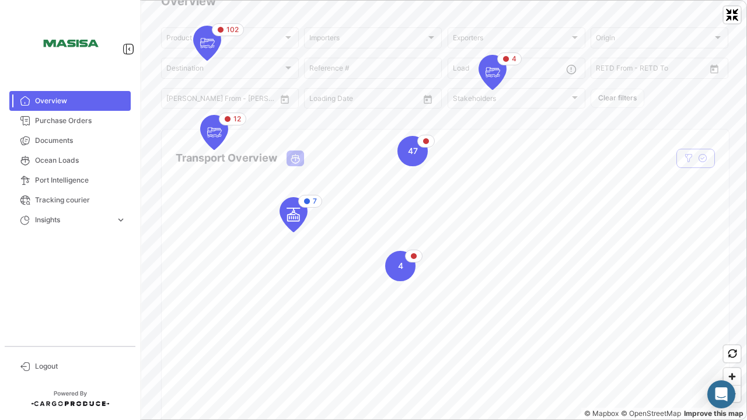
click at [334, 0] on div "7 12 102 47 4 4 © Mapbox © OpenStreetMap Improve this map" at bounding box center [373, 210] width 747 height 420
click at [733, 341] on span "Zoom out" at bounding box center [731, 394] width 17 height 16
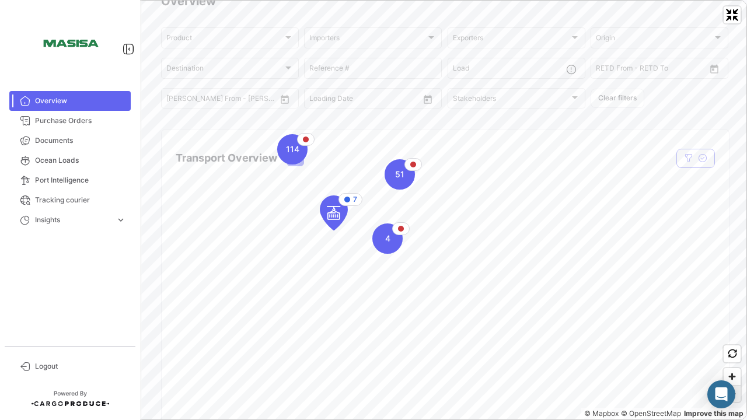
click at [733, 341] on span "Zoom out" at bounding box center [731, 394] width 17 height 16
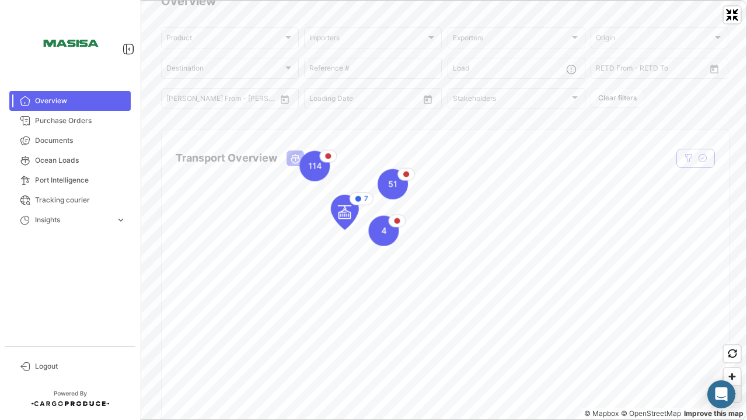
click at [733, 341] on span "Zoom out" at bounding box center [731, 394] width 17 height 16
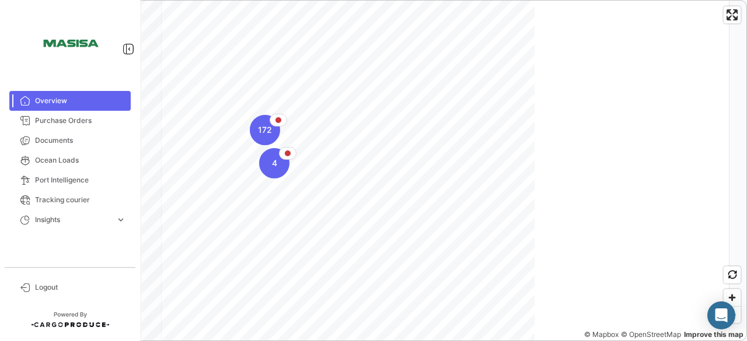
scroll to position [246, 0]
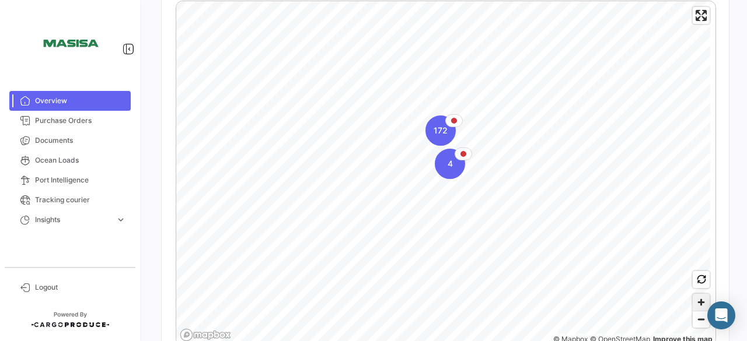
click at [694, 308] on span "Zoom in" at bounding box center [700, 302] width 17 height 17
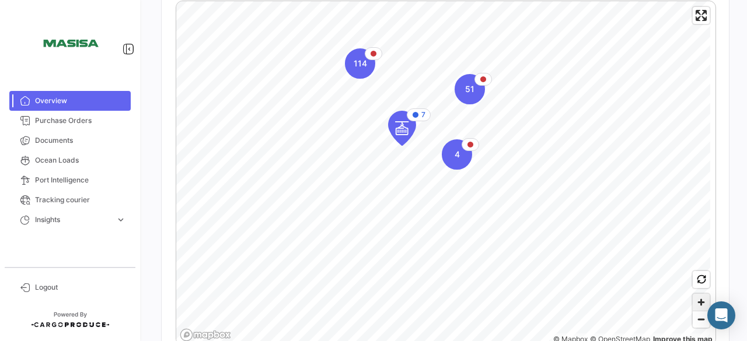
click at [694, 308] on span "Zoom in" at bounding box center [700, 302] width 17 height 17
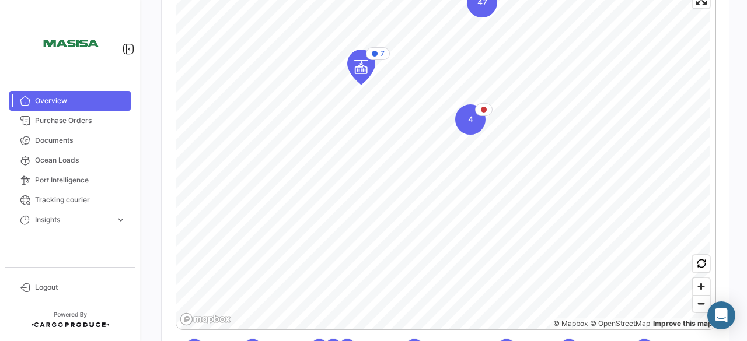
scroll to position [268, 0]
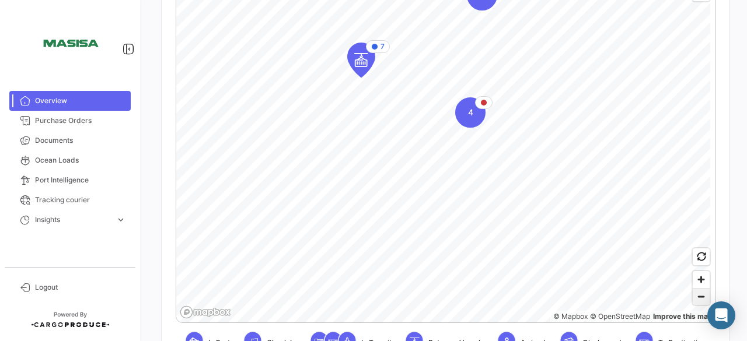
click at [699, 297] on span "Zoom out" at bounding box center [700, 297] width 17 height 16
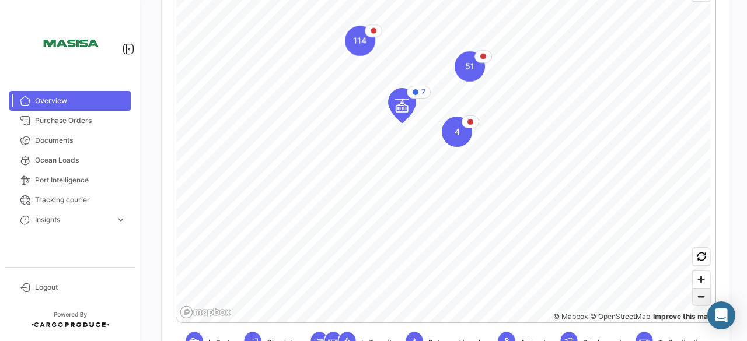
click at [699, 297] on span "Zoom out" at bounding box center [700, 297] width 17 height 16
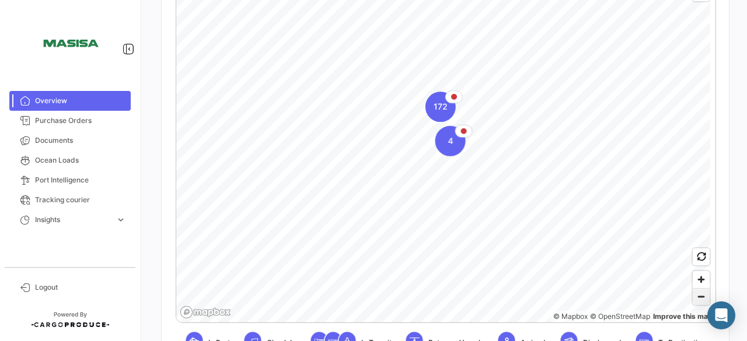
click at [699, 297] on span "Zoom out" at bounding box center [700, 297] width 17 height 16
click at [697, 281] on span "Zoom in" at bounding box center [700, 279] width 17 height 17
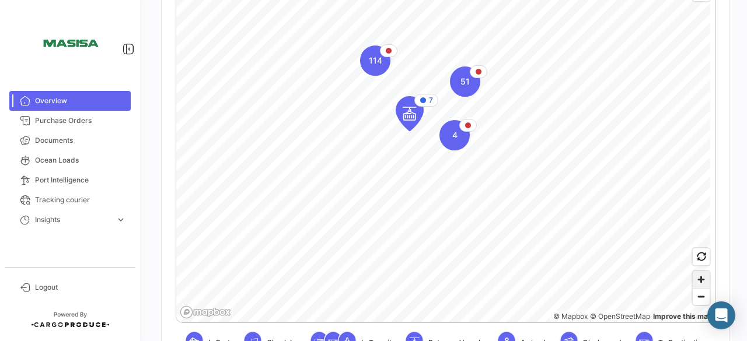
click at [697, 281] on span "Zoom in" at bounding box center [700, 279] width 17 height 17
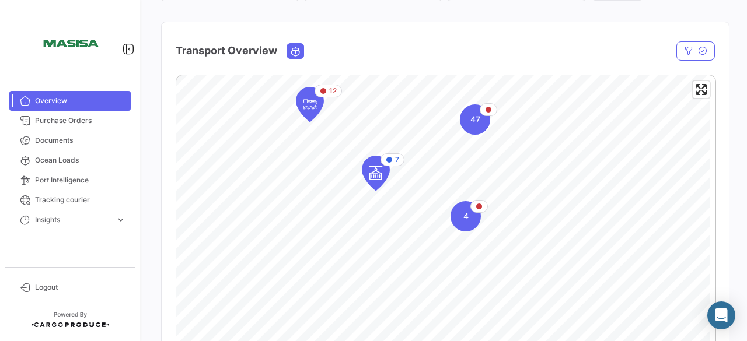
scroll to position [313, 0]
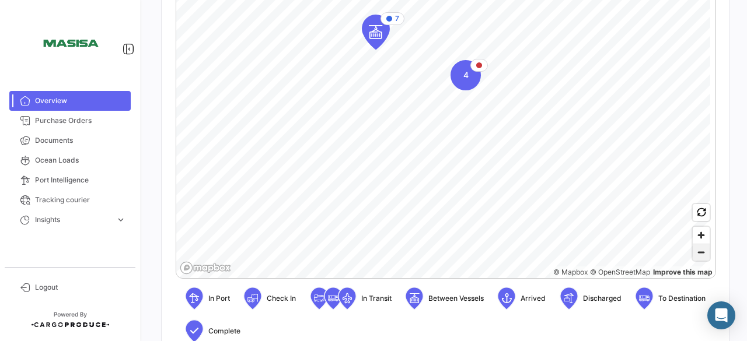
click at [699, 260] on span "Zoom out" at bounding box center [700, 252] width 17 height 16
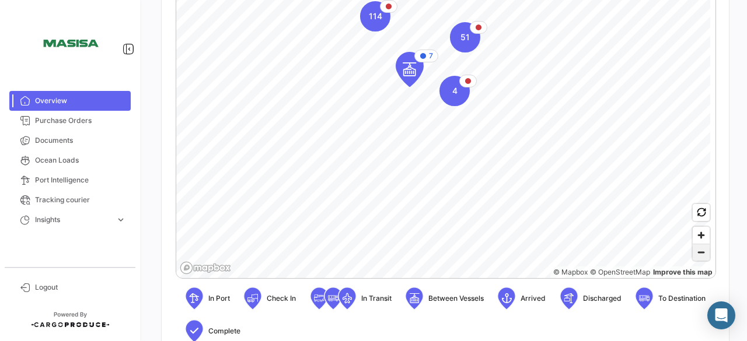
click at [699, 260] on span "Zoom out" at bounding box center [700, 252] width 17 height 16
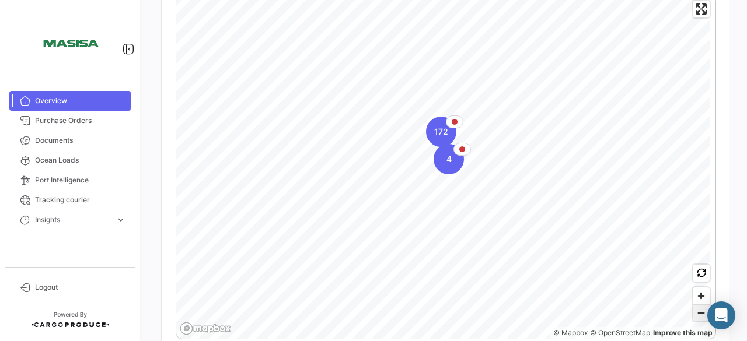
scroll to position [244, 0]
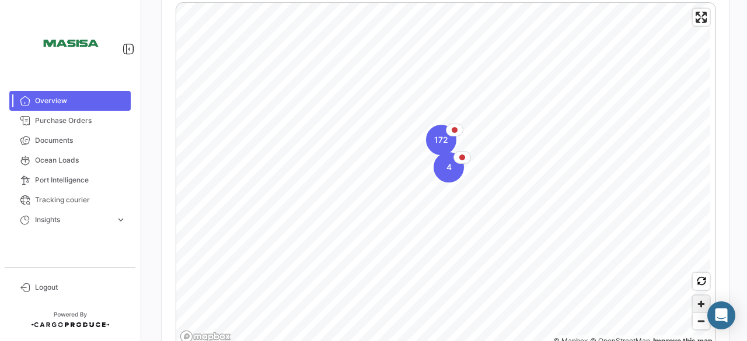
click at [692, 310] on span "Zoom in" at bounding box center [700, 304] width 17 height 17
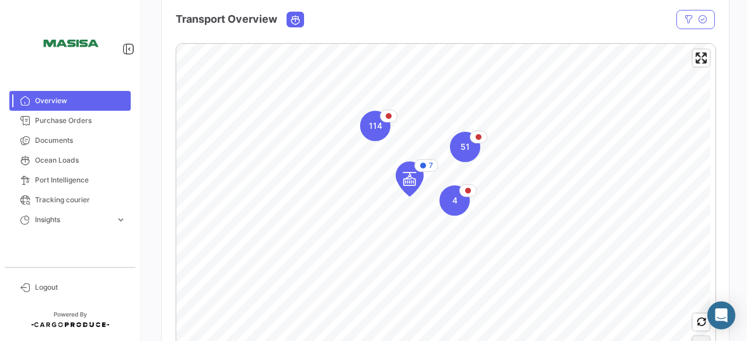
scroll to position [209, 0]
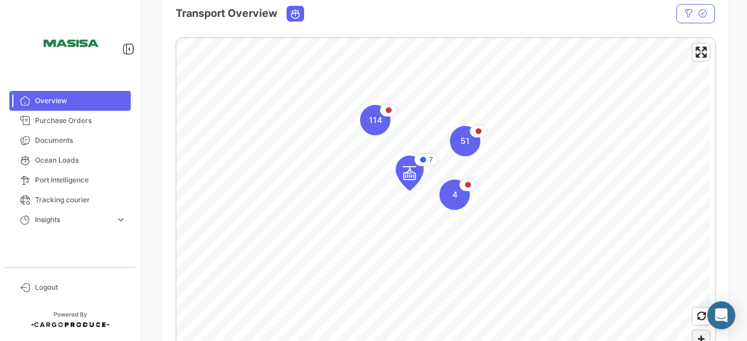
click at [692, 335] on span "Zoom in" at bounding box center [700, 339] width 17 height 17
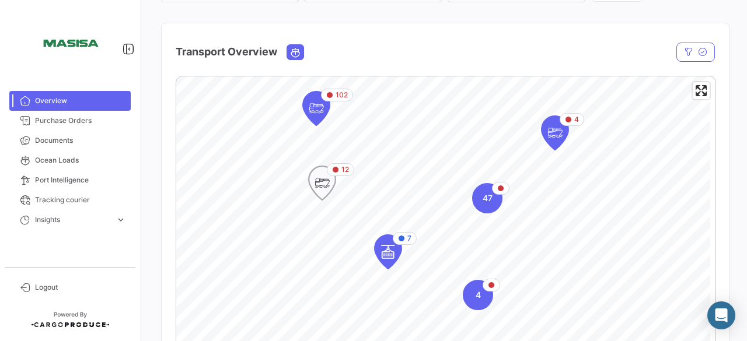
scroll to position [170, 0]
click at [494, 210] on div "47" at bounding box center [487, 198] width 30 height 30
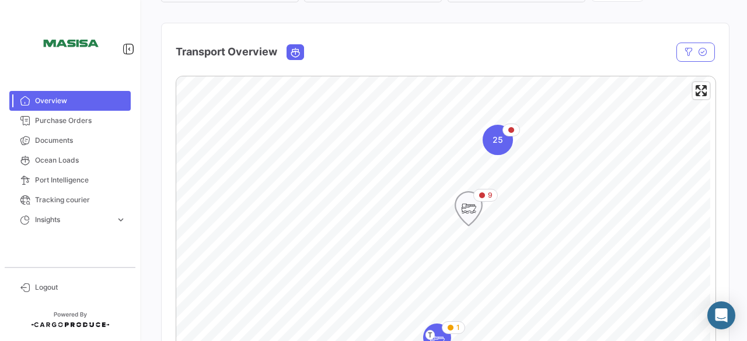
click at [480, 221] on icon "Map marker" at bounding box center [468, 208] width 28 height 35
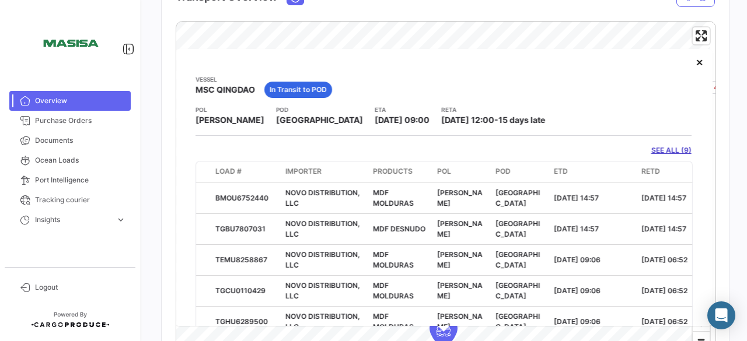
scroll to position [0, 0]
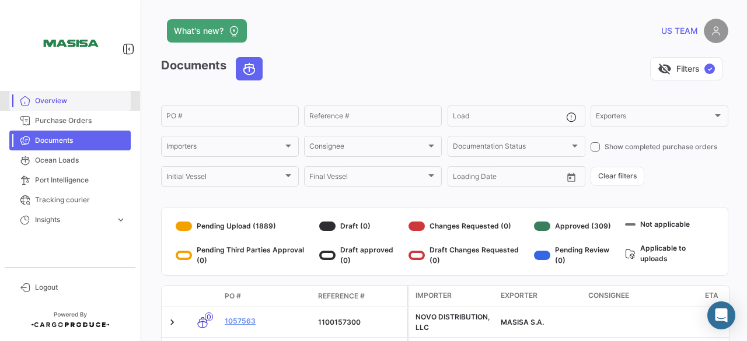
click at [44, 105] on span "Overview" at bounding box center [80, 101] width 91 height 11
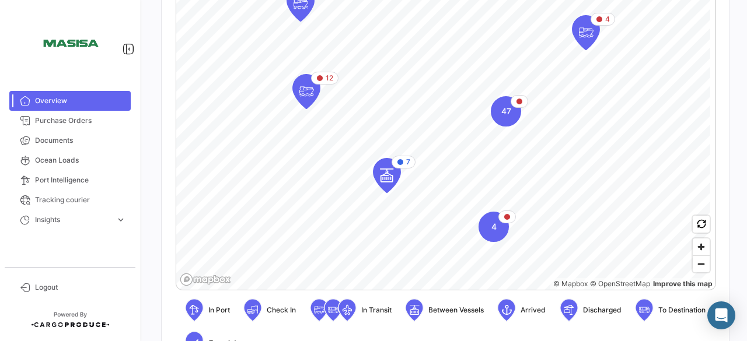
scroll to position [302, 0]
click at [696, 270] on span "Zoom out" at bounding box center [700, 264] width 17 height 16
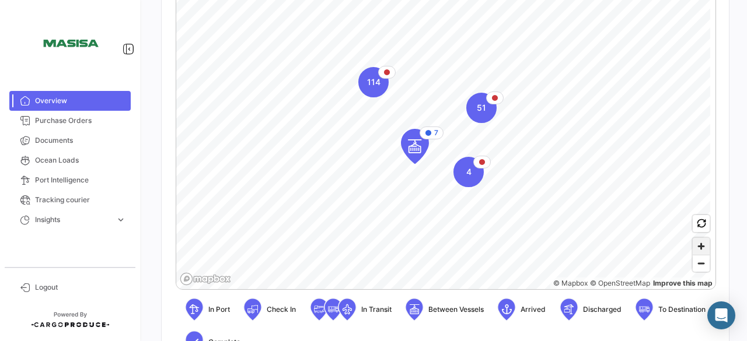
click at [697, 246] on span "Zoom in" at bounding box center [700, 246] width 17 height 17
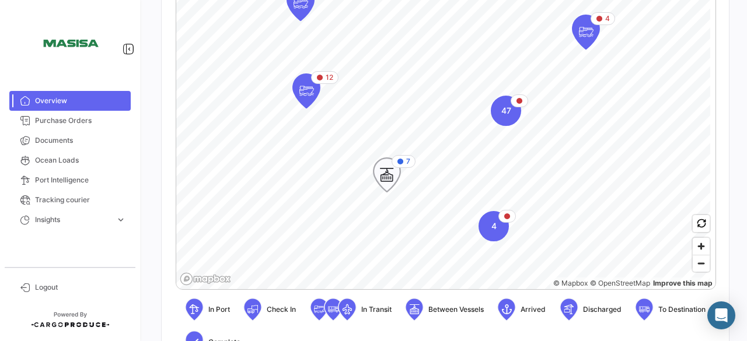
click at [393, 180] on icon "Map marker" at bounding box center [387, 175] width 16 height 25
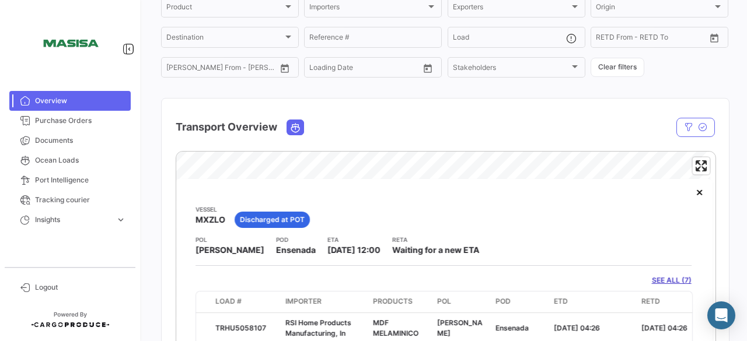
scroll to position [95, 0]
click at [692, 200] on button "×" at bounding box center [699, 192] width 23 height 23
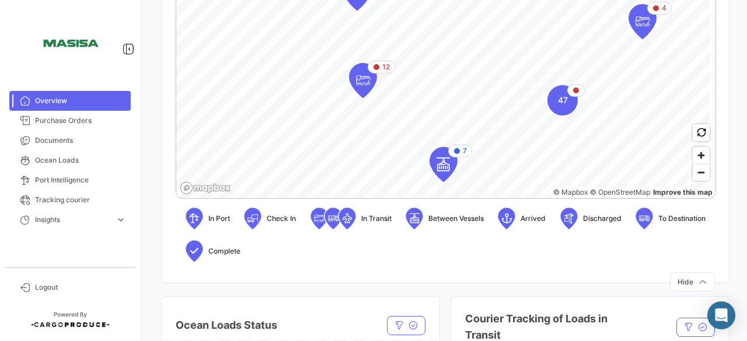
scroll to position [393, 0]
click at [363, 93] on icon "Map marker" at bounding box center [362, 80] width 27 height 34
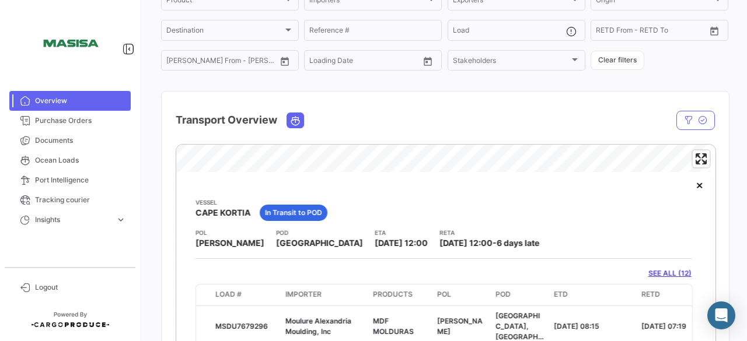
scroll to position [0, 0]
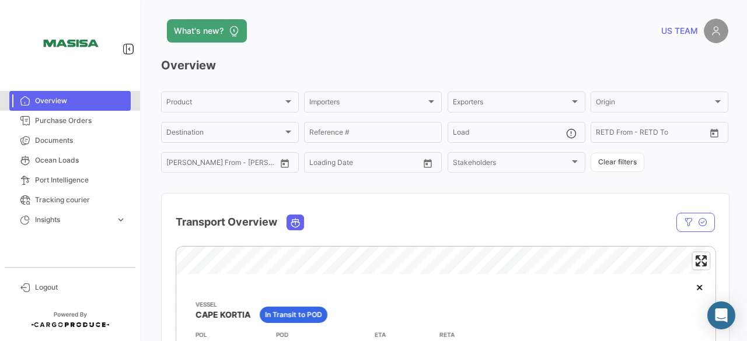
click at [57, 106] on link "Overview" at bounding box center [69, 101] width 121 height 20
click at [110, 111] on link "Purchase Orders" at bounding box center [69, 121] width 121 height 20
